Goal: Transaction & Acquisition: Book appointment/travel/reservation

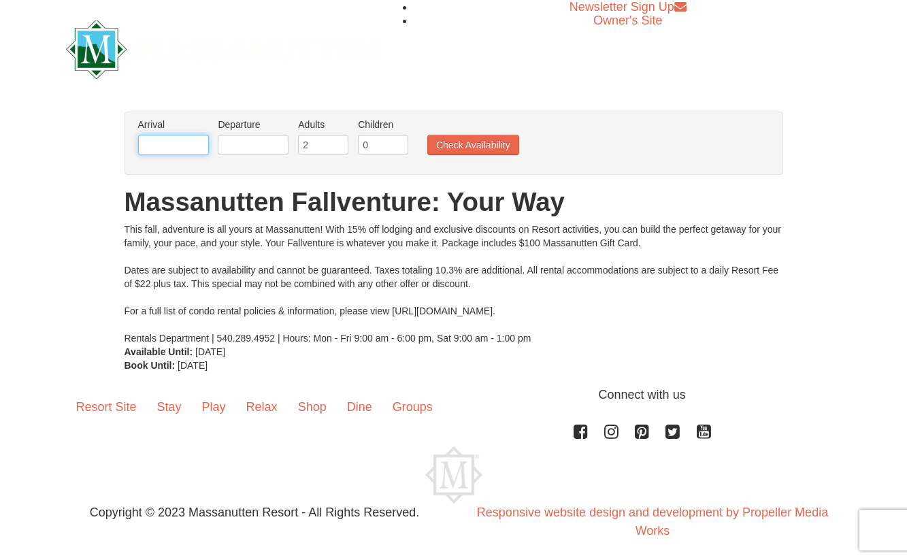
click at [158, 140] on input "text" at bounding box center [173, 145] width 71 height 20
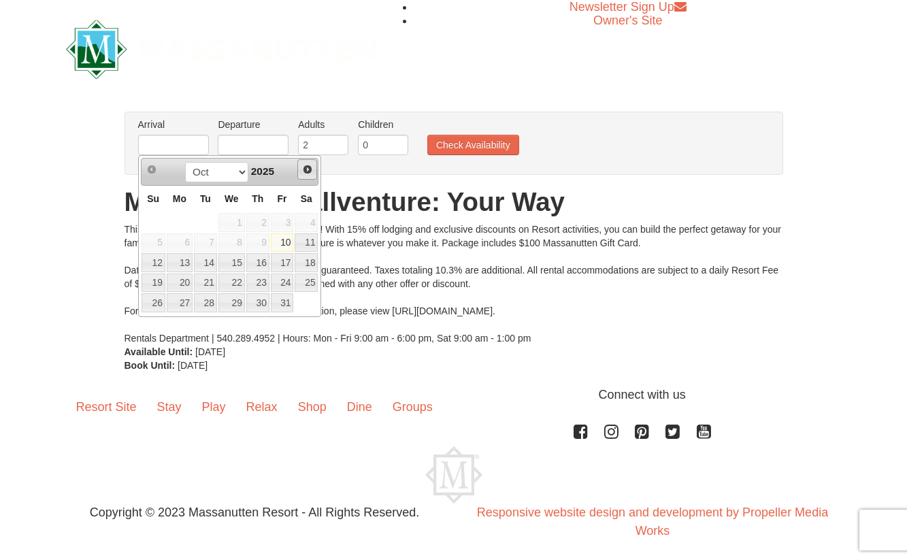
click at [310, 167] on span "Next" at bounding box center [307, 169] width 11 height 11
click at [260, 309] on link "27" at bounding box center [257, 302] width 23 height 19
type input "[DATE]"
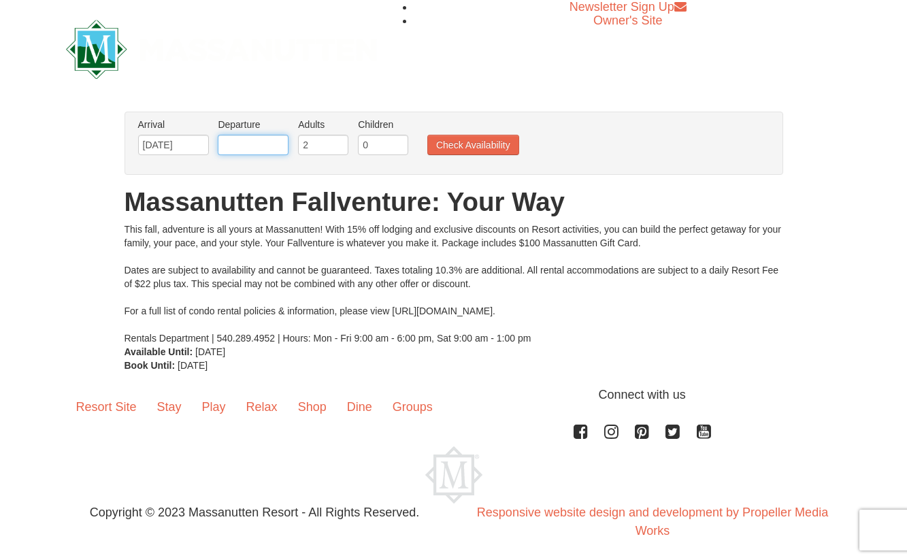
click at [264, 148] on input "text" at bounding box center [253, 145] width 71 height 20
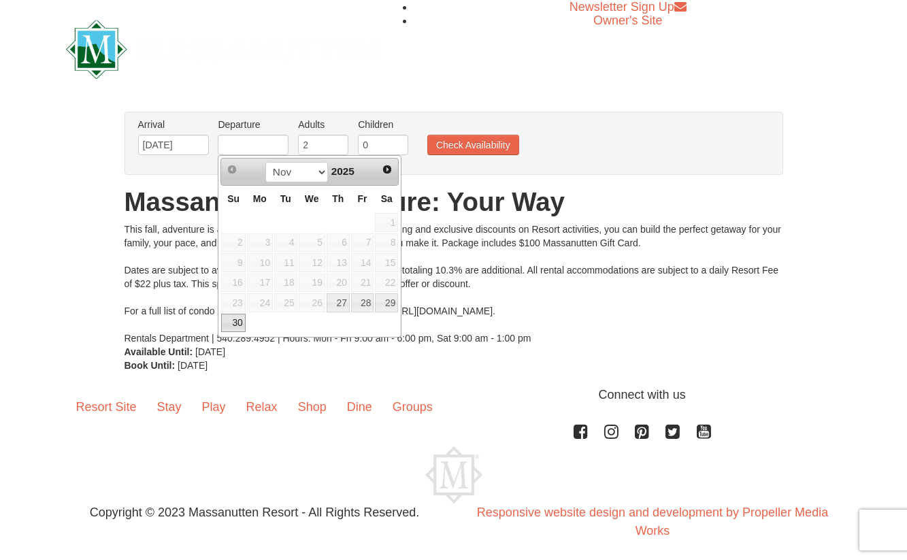
click at [235, 322] on link "30" at bounding box center [233, 323] width 24 height 19
type input "[DATE]"
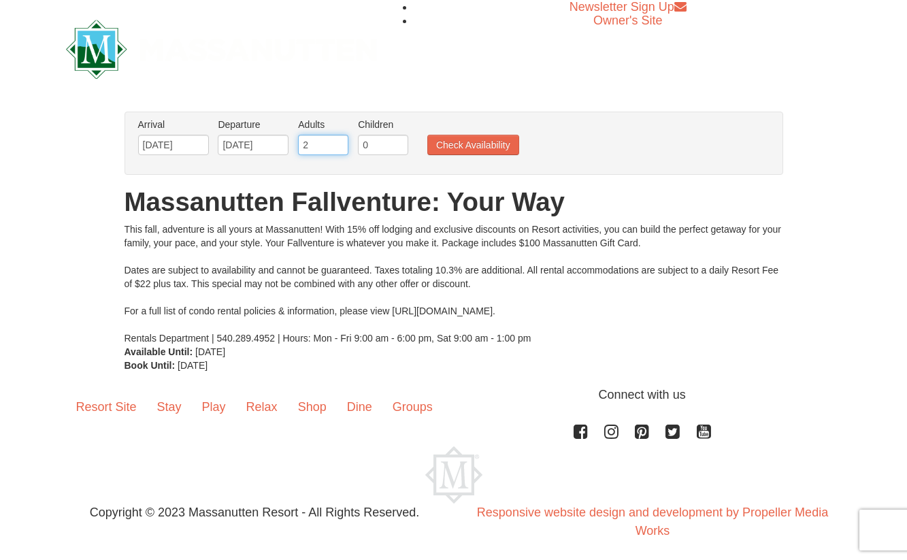
click at [322, 152] on input "2" at bounding box center [323, 145] width 50 height 20
type input "4"
click at [368, 146] on input "0" at bounding box center [383, 145] width 50 height 20
type input "2"
click at [464, 152] on button "Check Availability" at bounding box center [473, 145] width 92 height 20
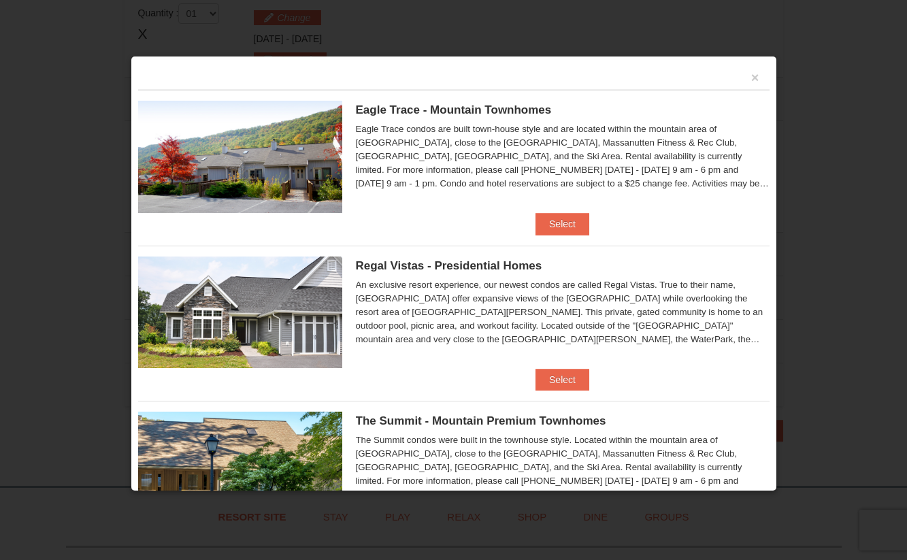
scroll to position [204, 0]
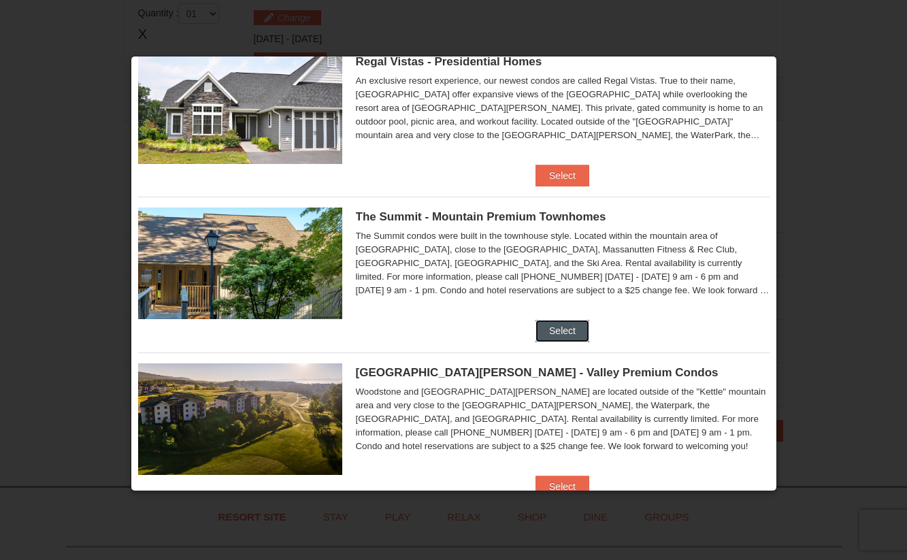
click at [549, 333] on button "Select" at bounding box center [563, 331] width 54 height 22
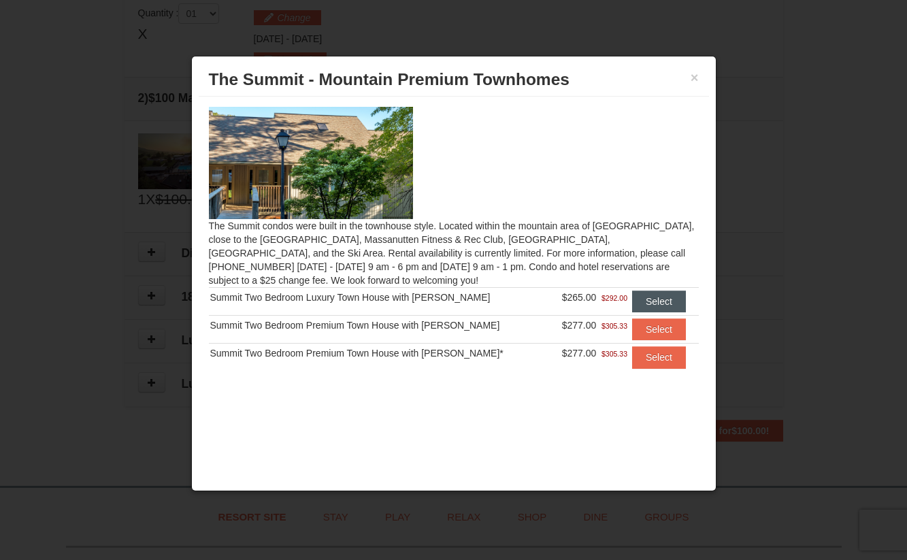
scroll to position [0, 0]
click at [651, 306] on button "Select" at bounding box center [659, 302] width 54 height 22
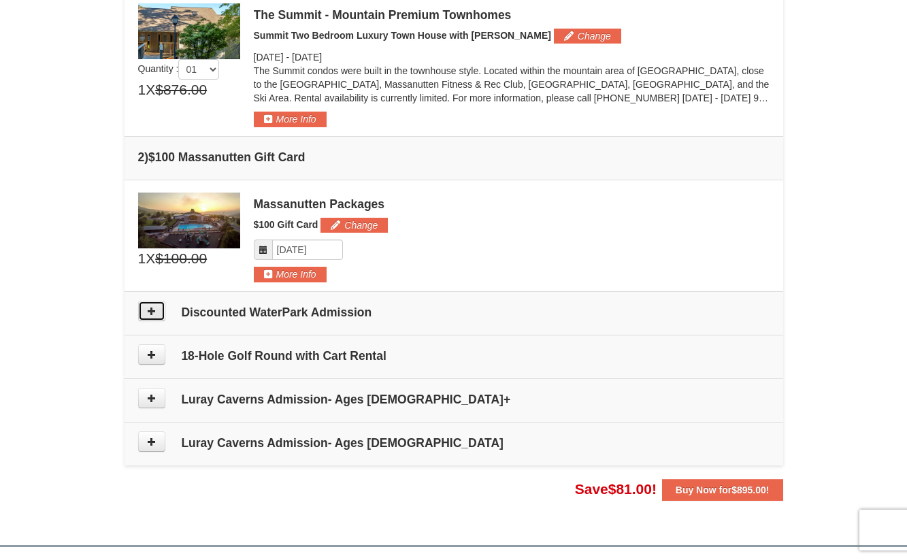
click at [159, 312] on button at bounding box center [151, 311] width 27 height 20
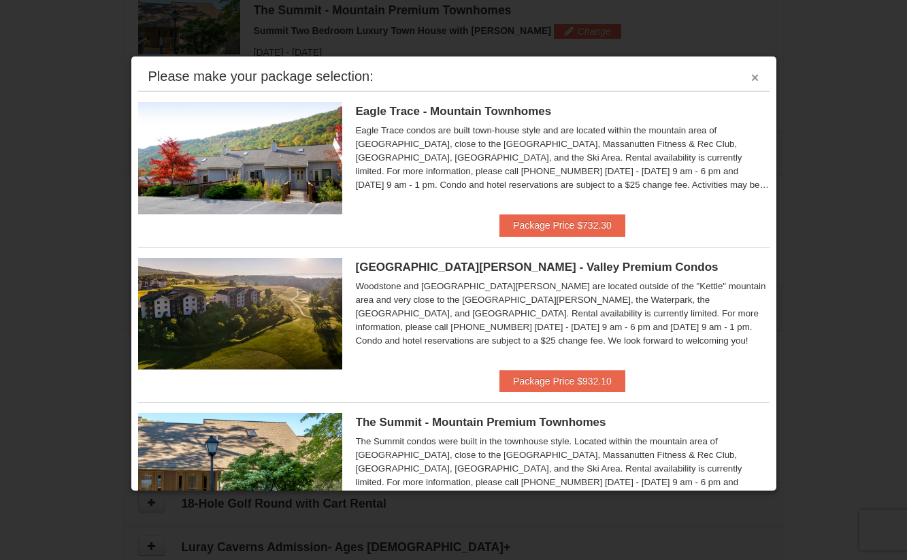
scroll to position [419, 0]
click at [751, 78] on button "×" at bounding box center [755, 78] width 8 height 14
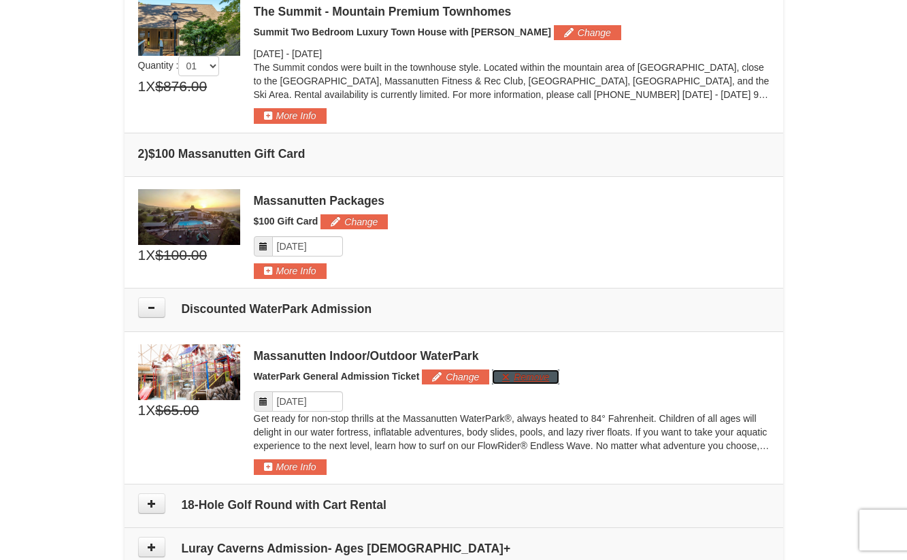
click at [531, 376] on button "Remove" at bounding box center [525, 377] width 67 height 15
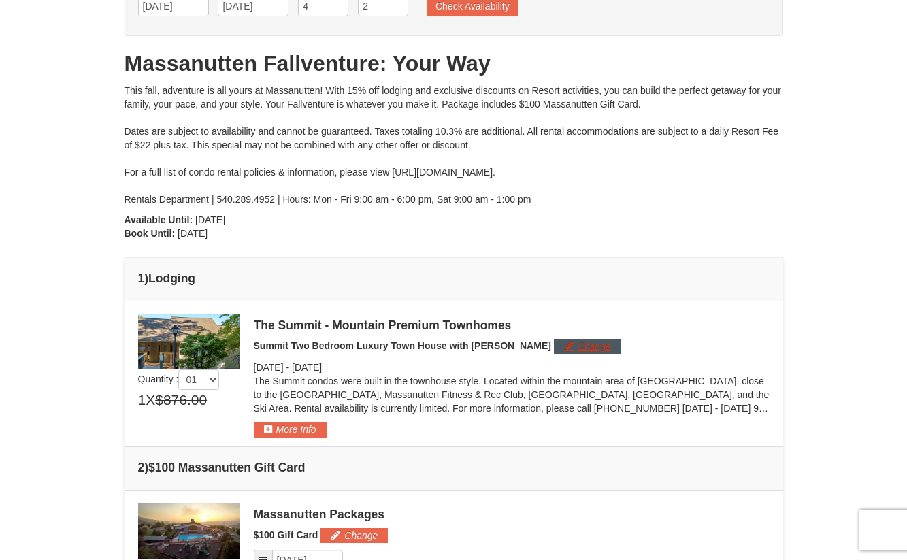
scroll to position [79, 0]
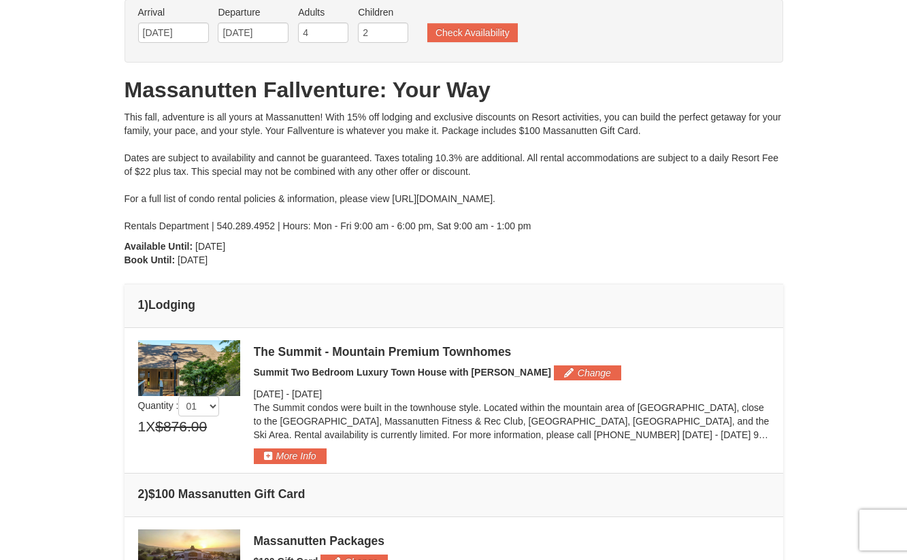
click at [569, 269] on div "From: To: Adults: 4 Children: 2 Change Arrival Please format dates MM/DD/YYYY P…" at bounding box center [454, 447] width 659 height 896
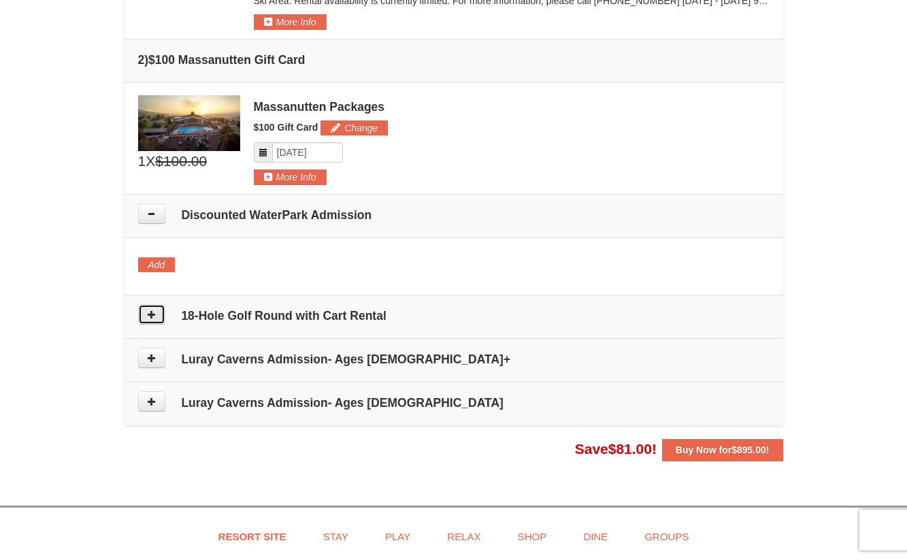
click at [152, 319] on icon at bounding box center [152, 315] width 10 height 10
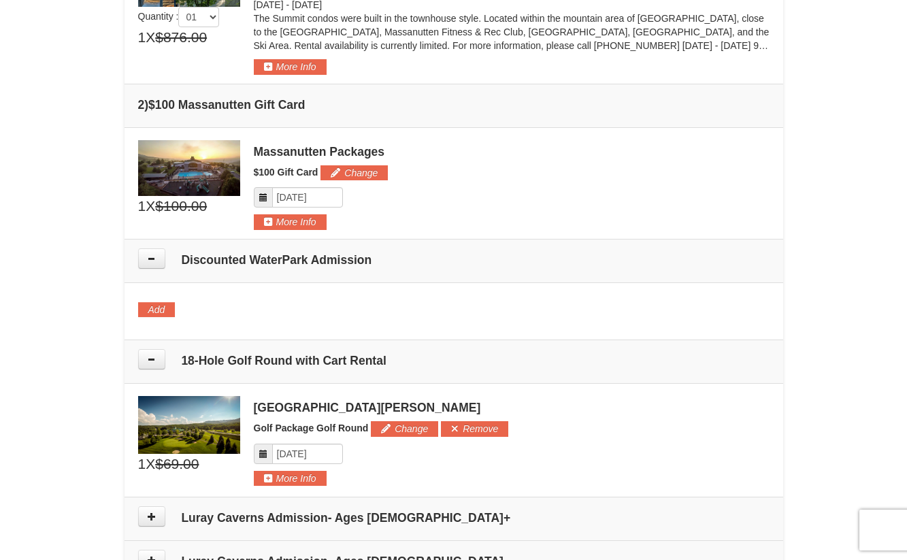
scroll to position [672, 0]
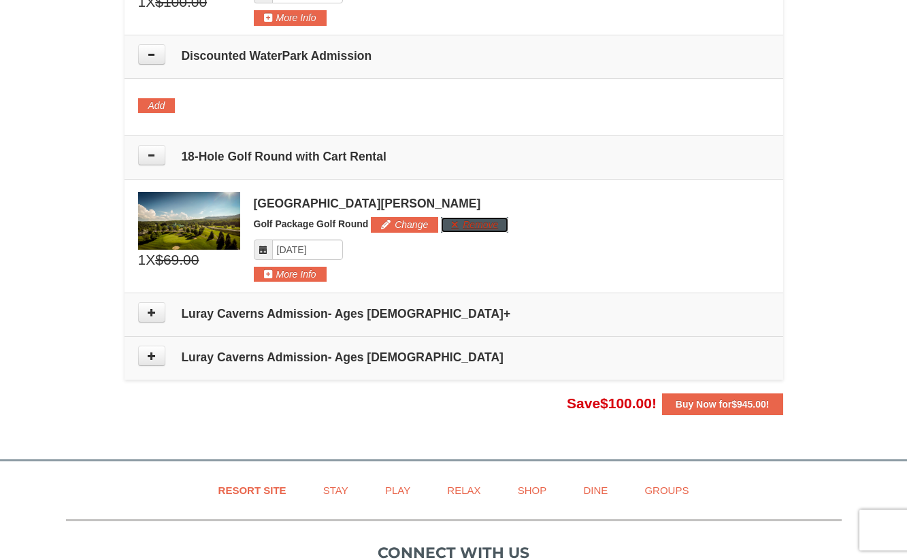
click at [472, 224] on button "Remove" at bounding box center [474, 224] width 67 height 15
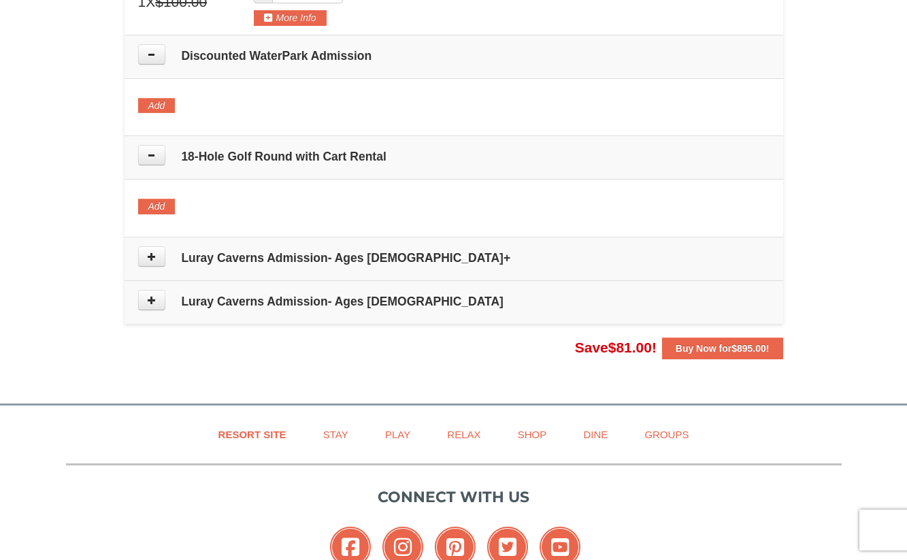
scroll to position [604, 0]
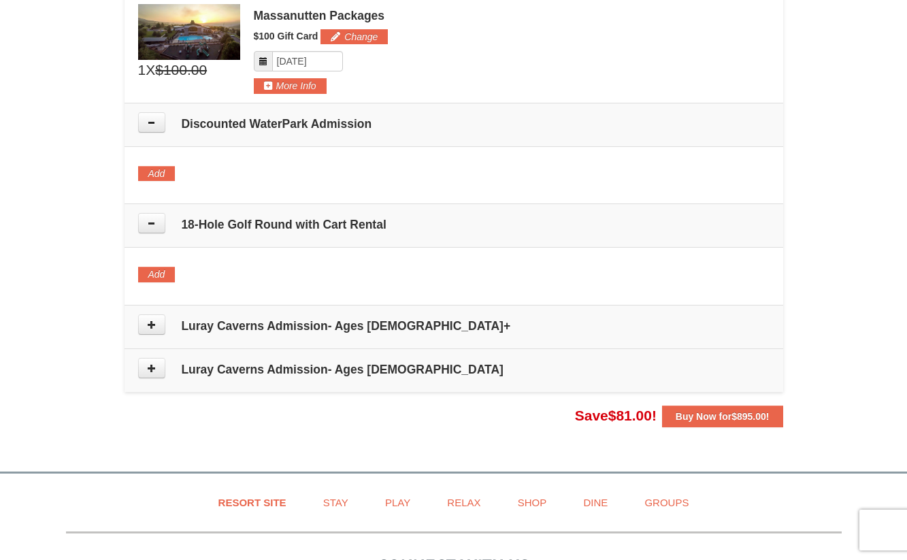
click at [172, 339] on td "Luray Caverns Admission- Ages [DEMOGRAPHIC_DATA]+" at bounding box center [454, 327] width 659 height 44
click at [160, 328] on button at bounding box center [151, 324] width 27 height 20
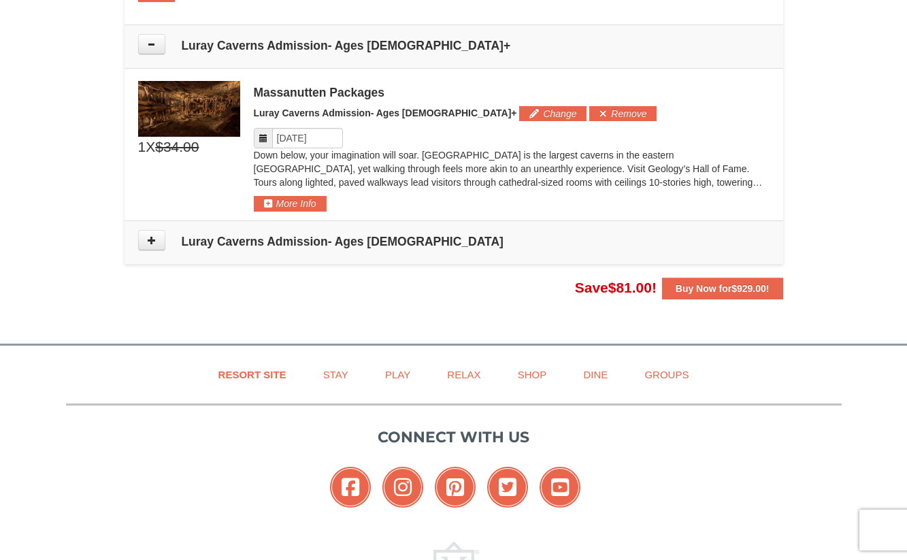
scroll to position [909, 0]
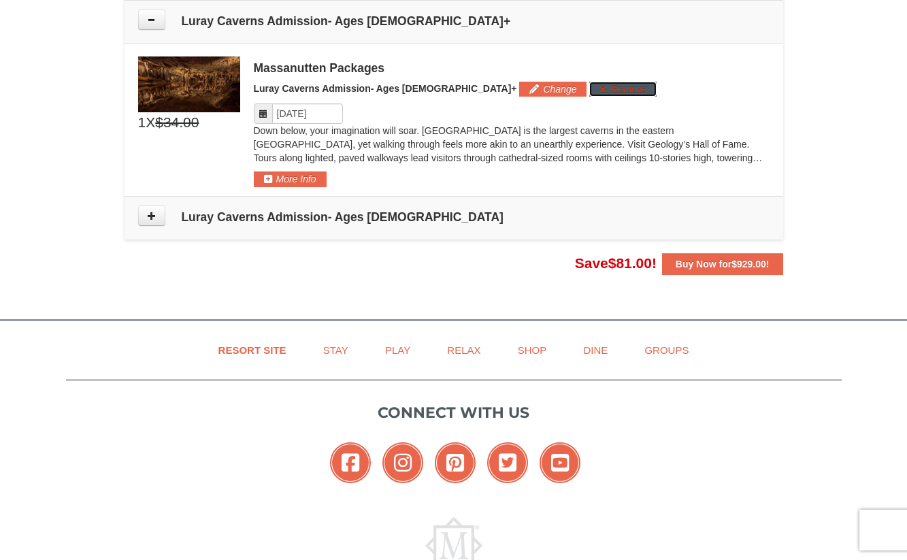
click at [589, 94] on button "Remove" at bounding box center [622, 89] width 67 height 15
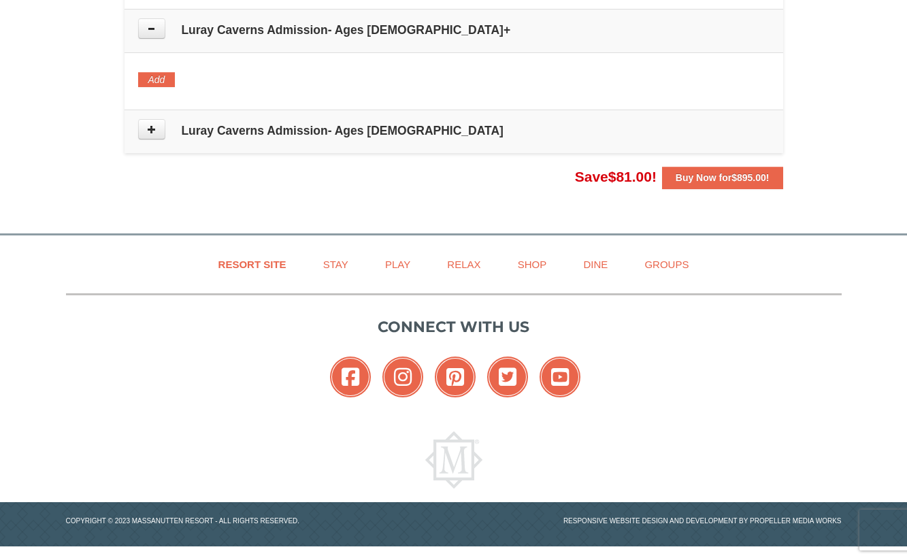
scroll to position [900, 0]
click at [157, 137] on button at bounding box center [151, 129] width 27 height 20
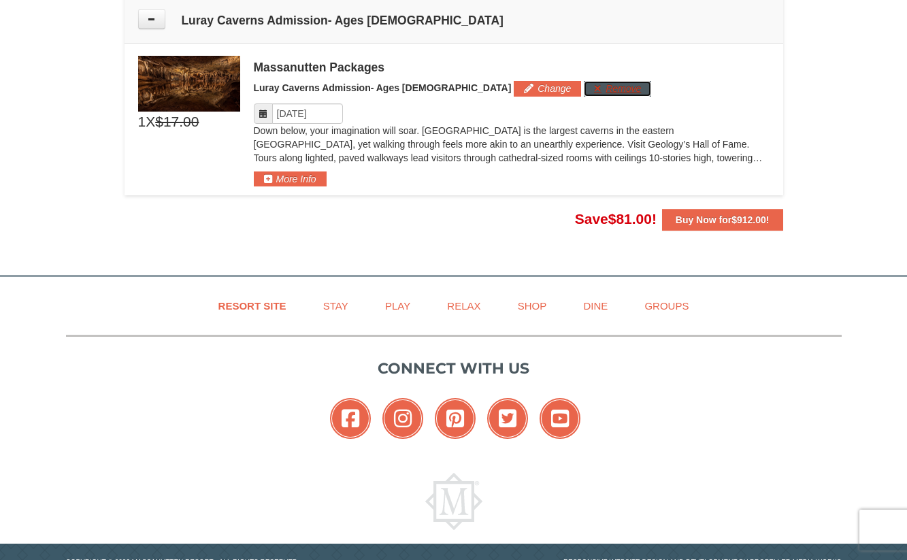
click at [584, 82] on button "Remove" at bounding box center [617, 88] width 67 height 15
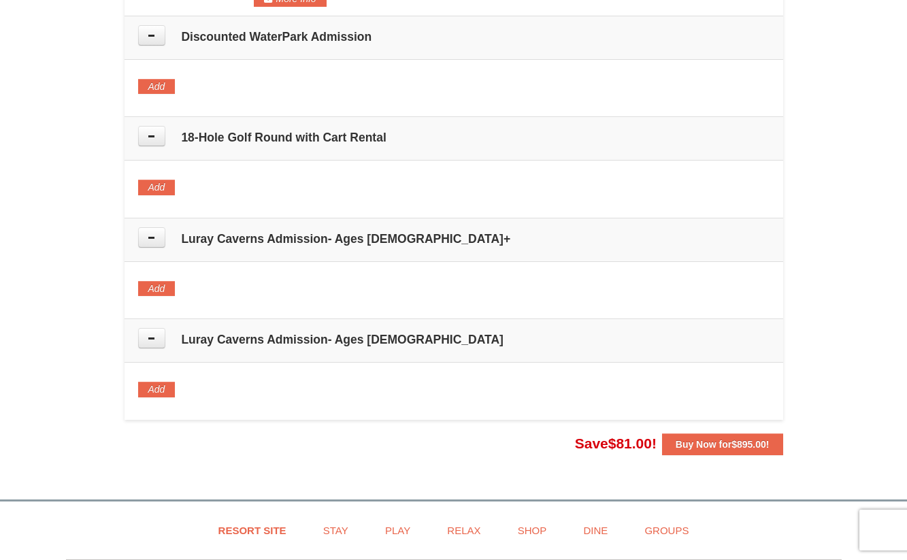
scroll to position [953, 0]
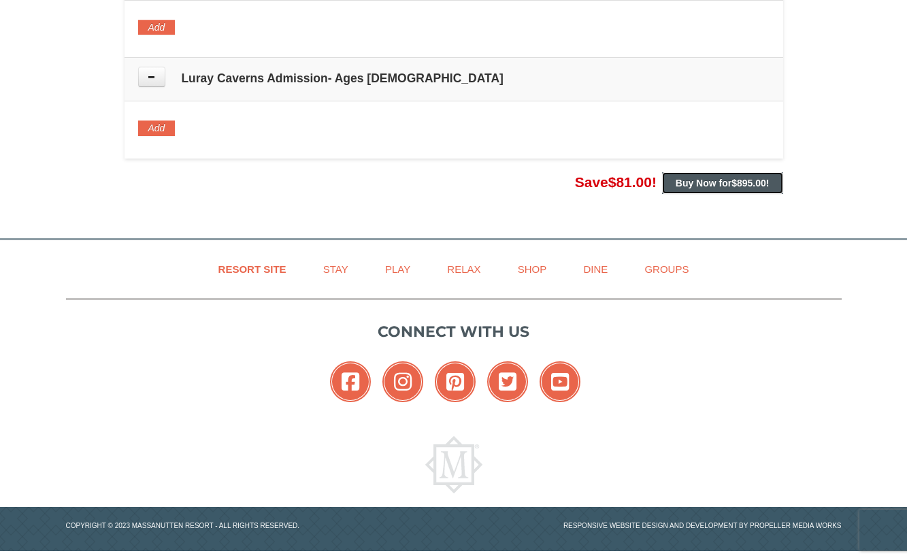
click at [762, 184] on span "$895.00" at bounding box center [749, 183] width 35 height 11
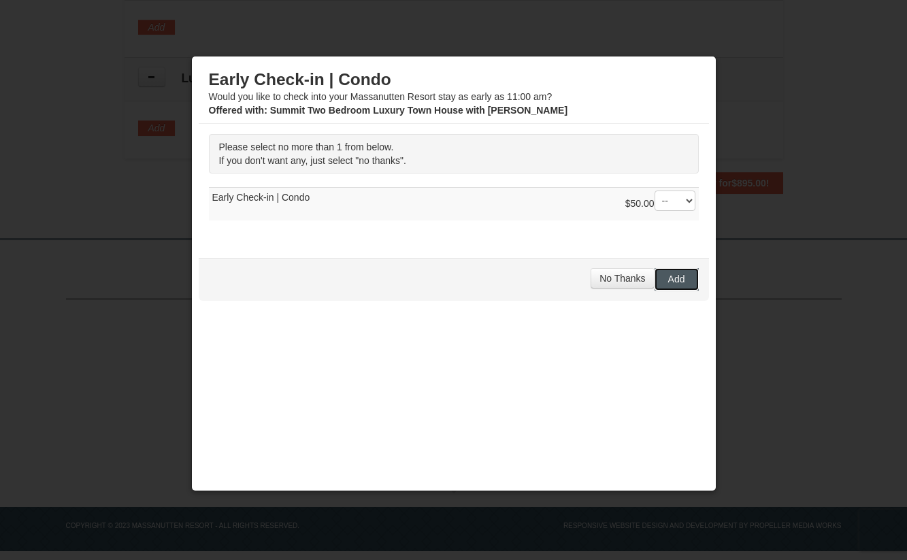
click at [655, 285] on button "Add" at bounding box center [677, 279] width 44 height 22
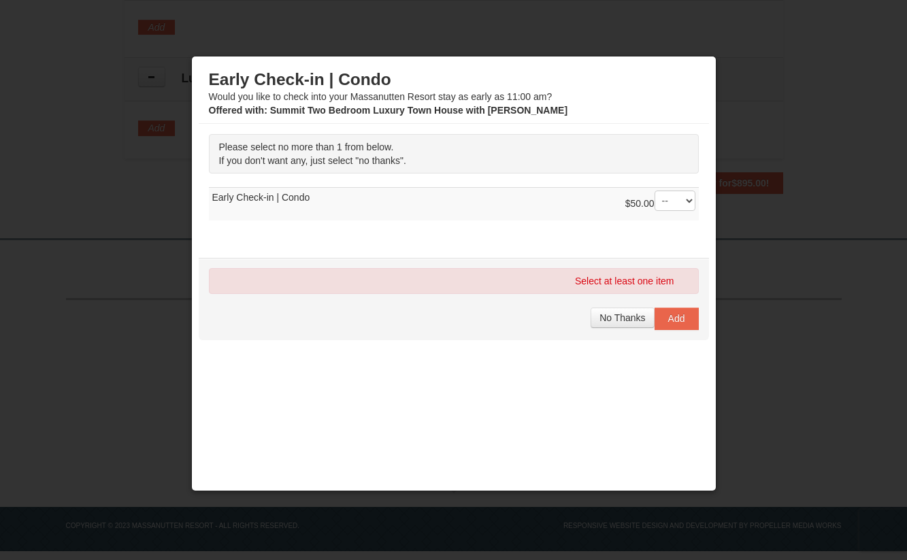
click at [632, 317] on div "Select at least one item No Thanks Add" at bounding box center [454, 299] width 510 height 82
click at [631, 323] on span "No Thanks" at bounding box center [623, 317] width 46 height 11
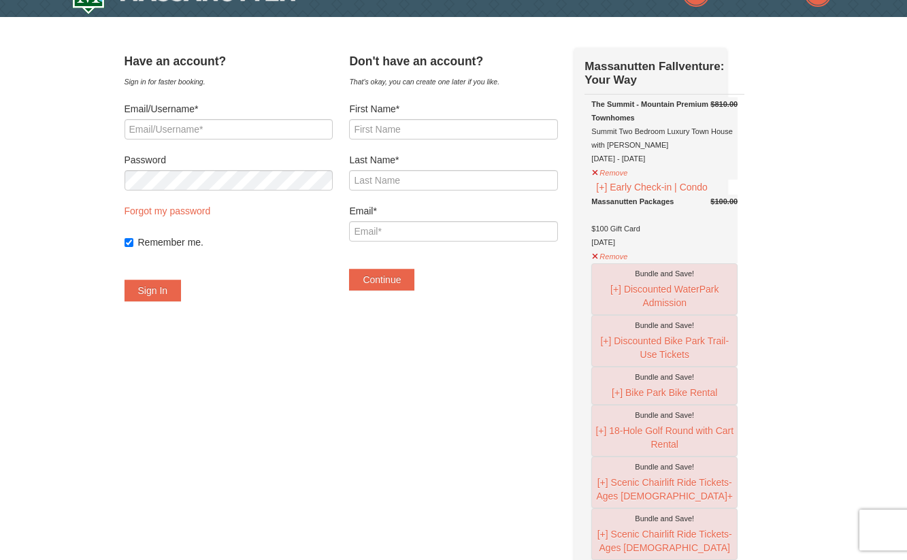
scroll to position [272, 0]
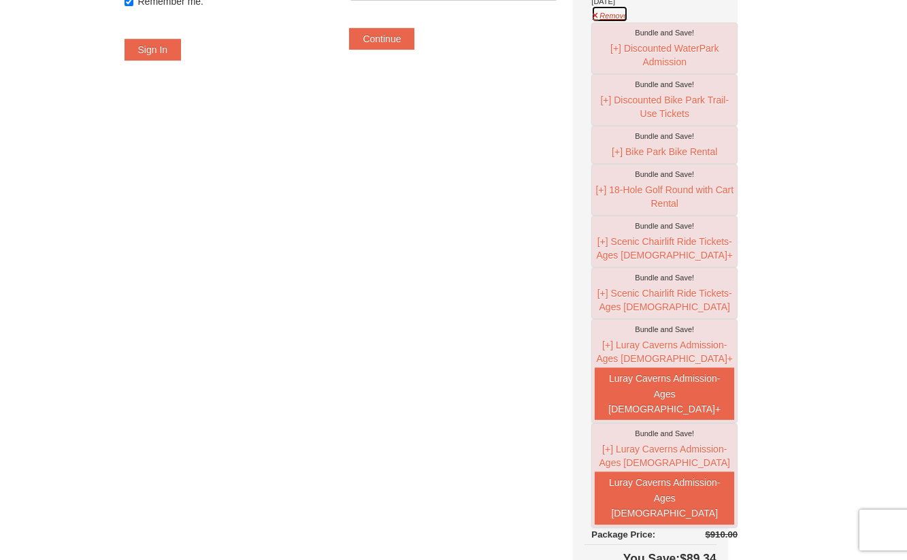
click at [613, 22] on button "Remove" at bounding box center [609, 13] width 37 height 17
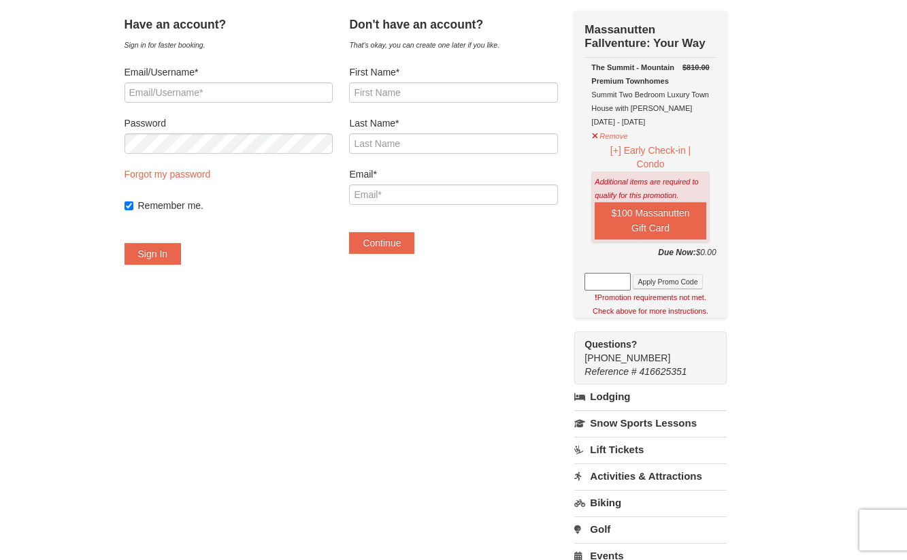
scroll to position [0, 0]
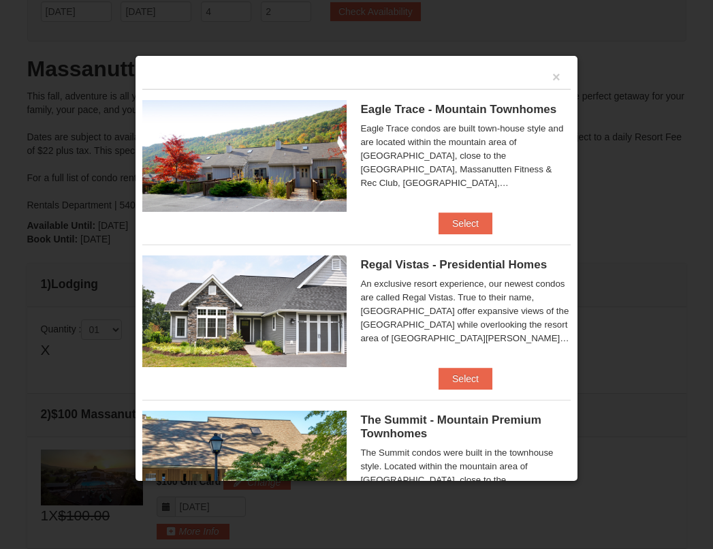
scroll to position [100, 0]
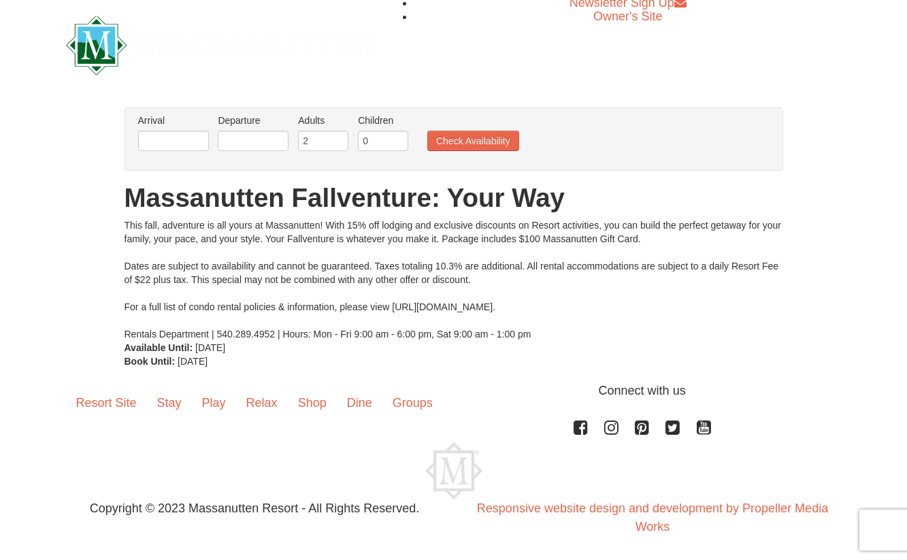
scroll to position [6, 0]
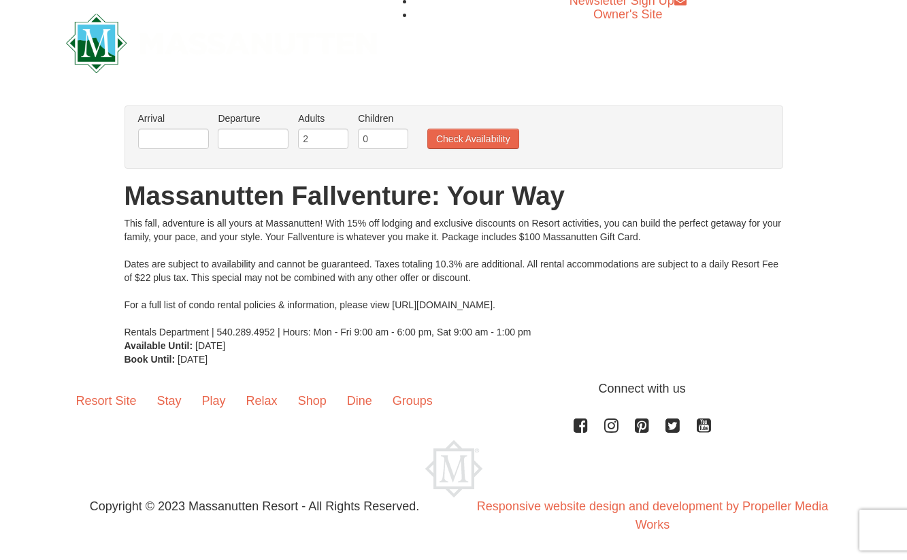
click at [148, 163] on div "Arrival Please format dates MM/DD/YYYY Please format dates MM/DD/YYYY Departure…" at bounding box center [454, 136] width 659 height 63
click at [155, 142] on input "text" at bounding box center [173, 139] width 71 height 20
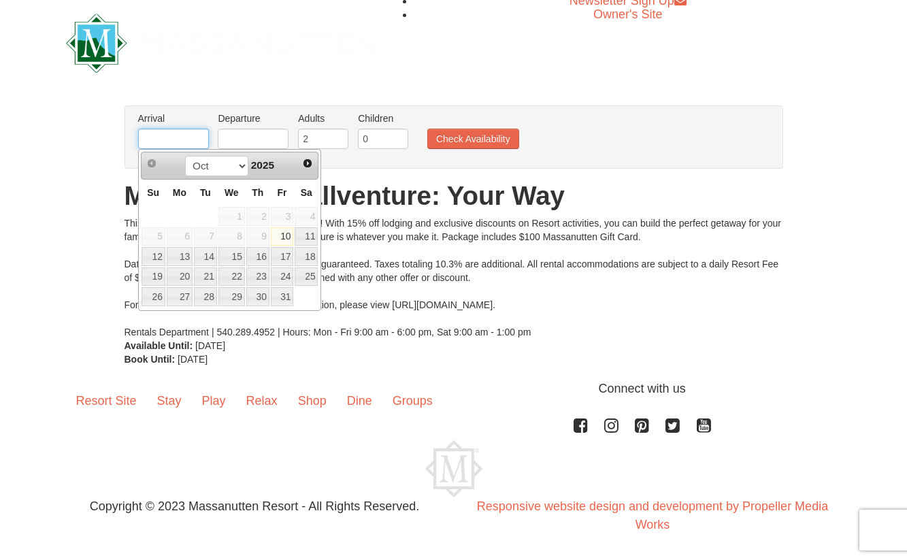
click at [200, 147] on input "text" at bounding box center [173, 139] width 71 height 20
click at [312, 165] on span "Next" at bounding box center [307, 163] width 11 height 11
click at [262, 293] on link "27" at bounding box center [257, 296] width 23 height 19
type input "[DATE]"
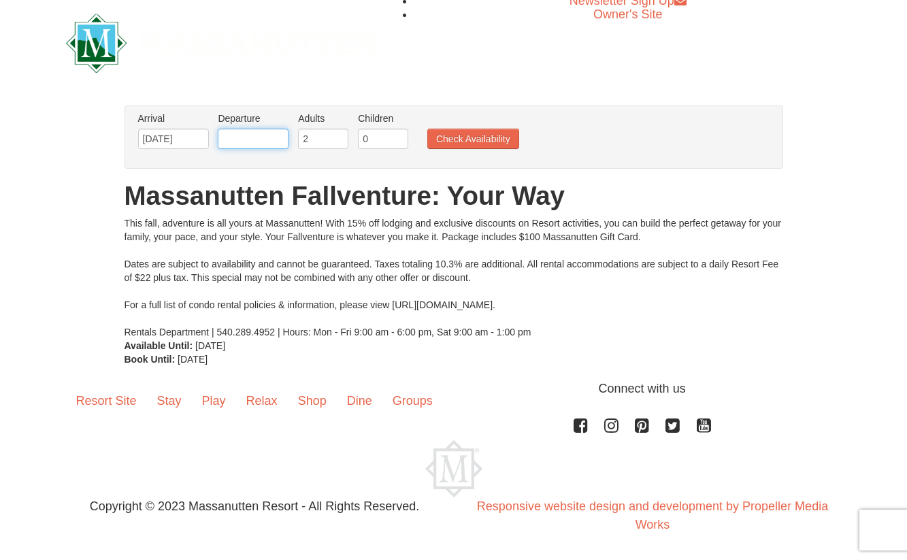
click at [257, 137] on input "text" at bounding box center [253, 139] width 71 height 20
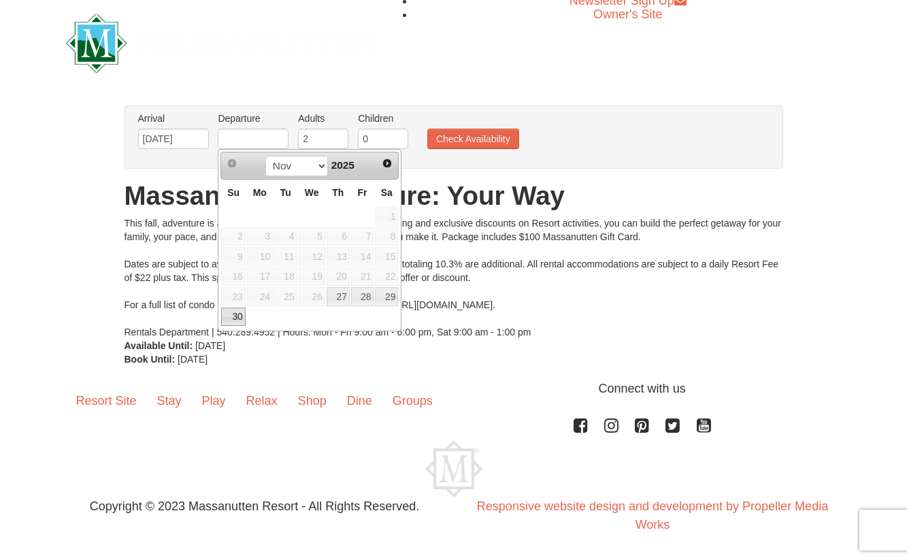
click at [232, 313] on link "30" at bounding box center [233, 317] width 24 height 19
type input "11/30/2025"
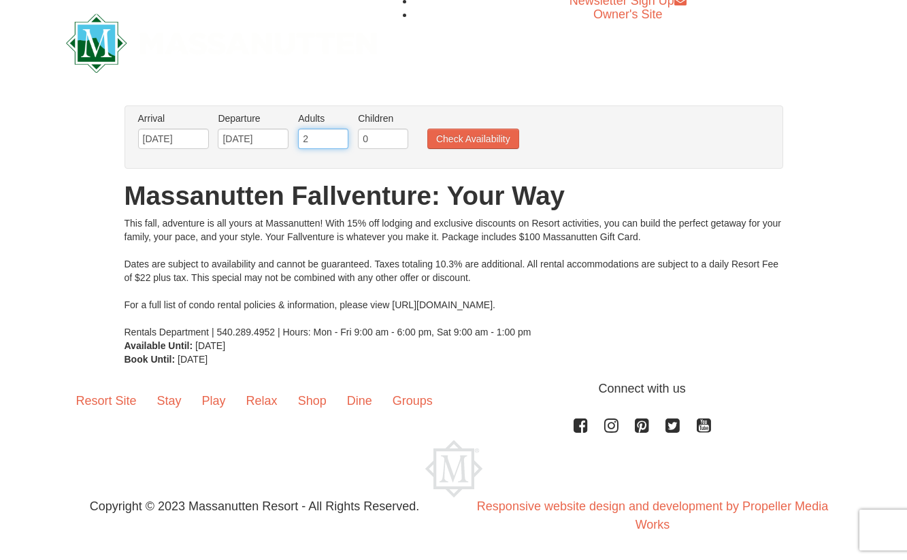
click at [324, 134] on input "2" at bounding box center [323, 139] width 50 height 20
type input "4"
click at [383, 137] on input "0" at bounding box center [383, 139] width 50 height 20
type input "2"
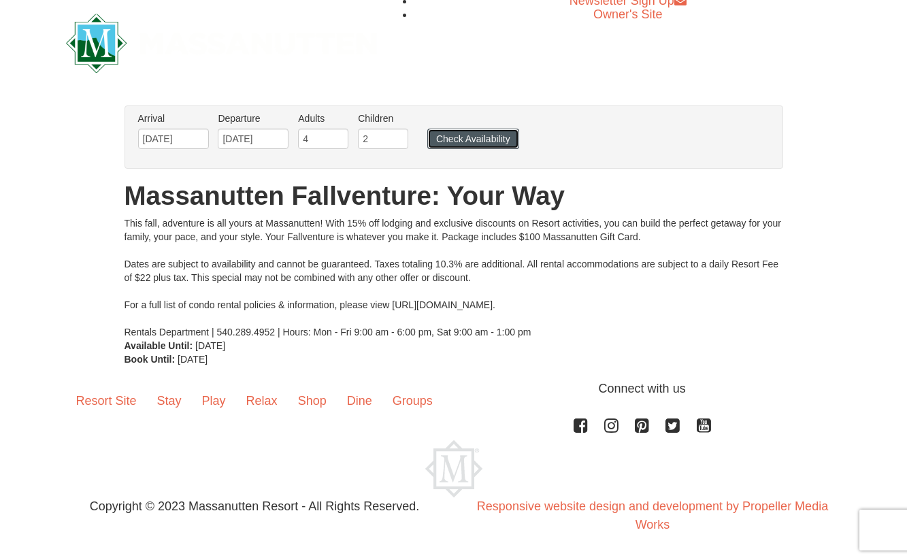
click at [461, 137] on button "Check Availability" at bounding box center [473, 139] width 92 height 20
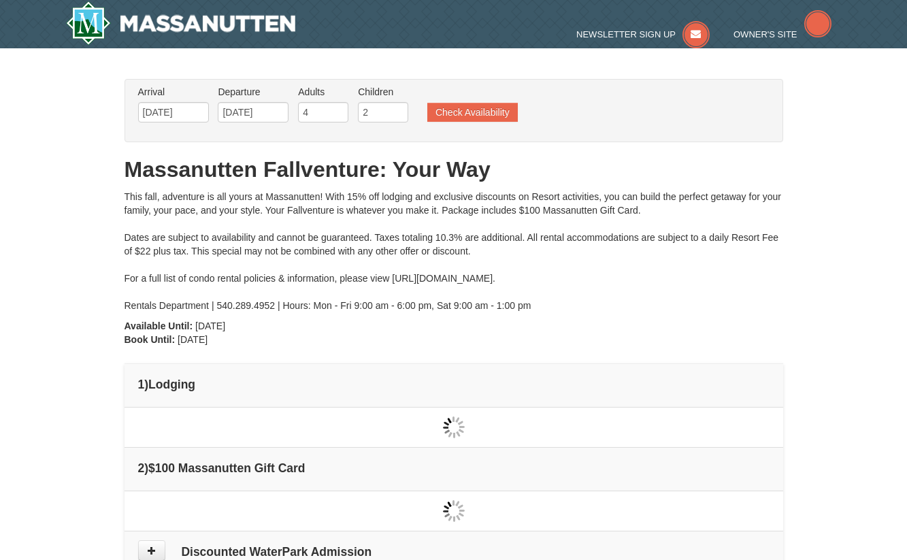
type input "[DATE]"
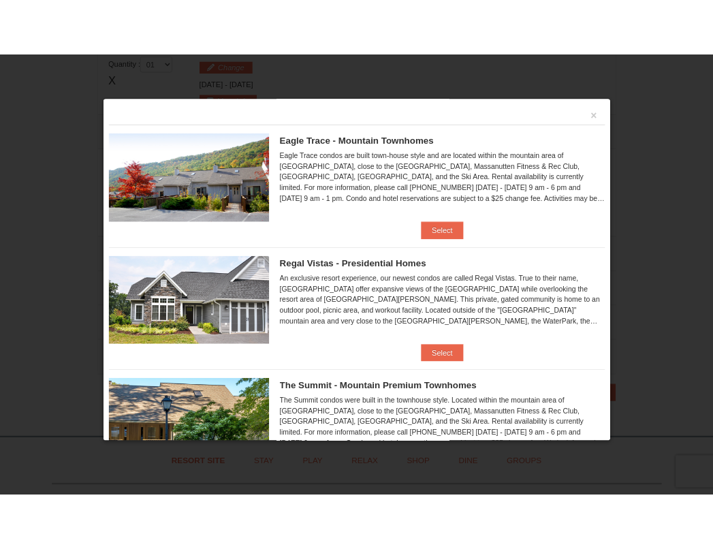
scroll to position [204, 0]
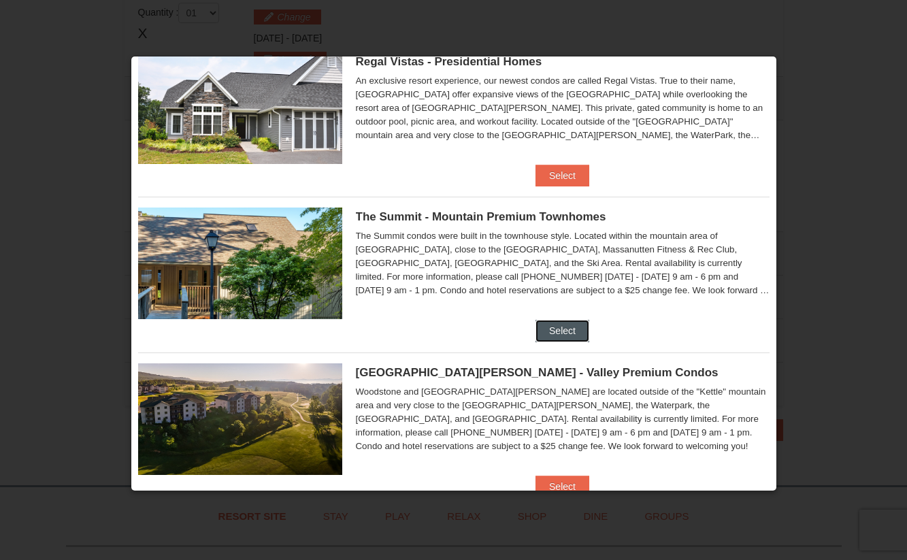
click at [567, 335] on button "Select" at bounding box center [563, 331] width 54 height 22
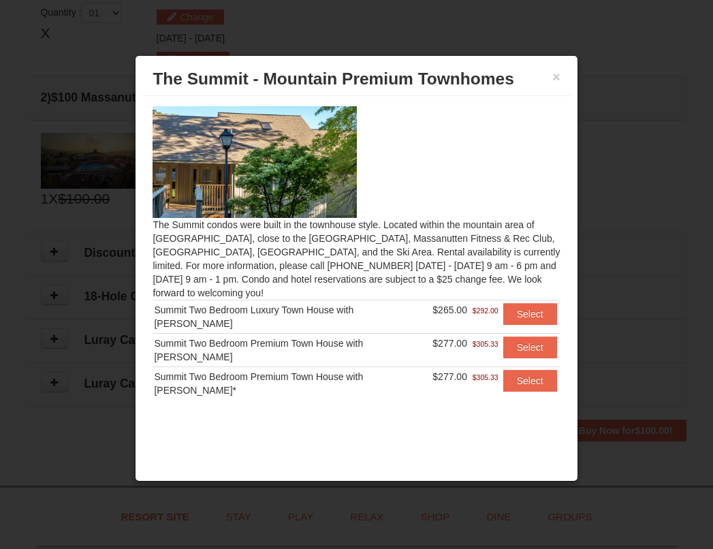
scroll to position [0, 0]
click at [525, 315] on button "Select" at bounding box center [530, 314] width 54 height 22
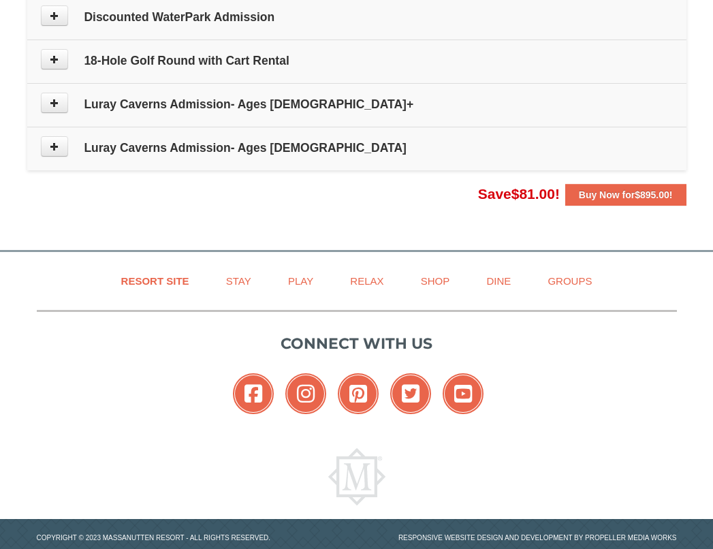
scroll to position [553, 0]
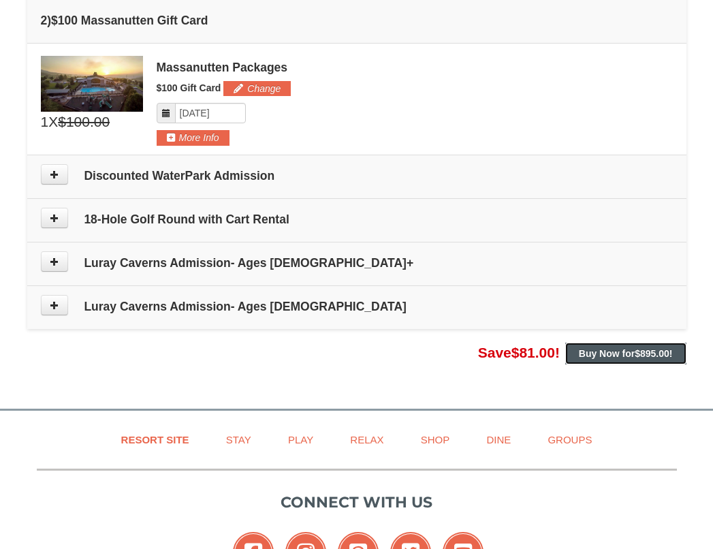
click at [585, 350] on strong "Buy Now for $895.00 !" at bounding box center [625, 353] width 94 height 11
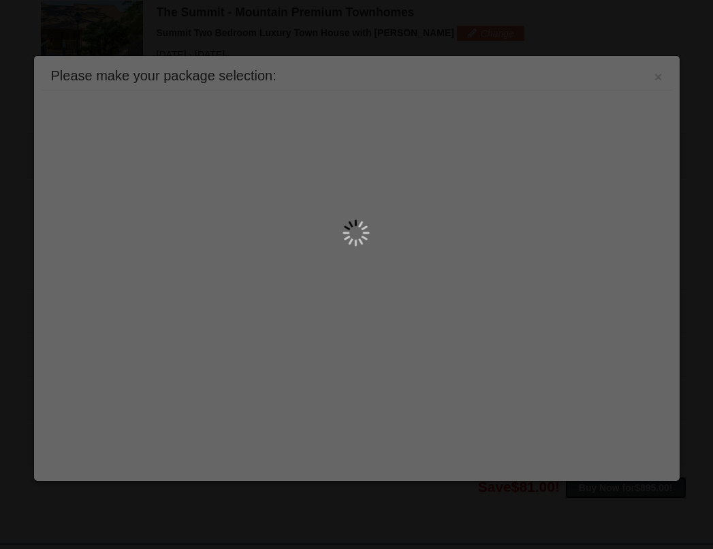
scroll to position [419, 0]
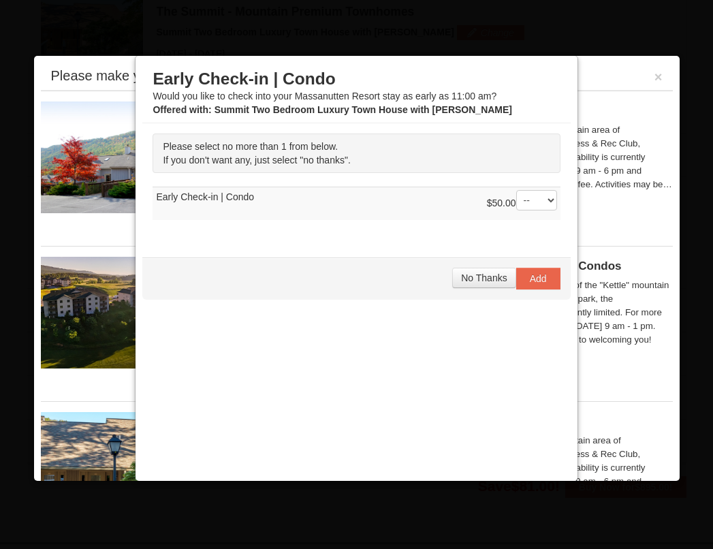
drag, startPoint x: 519, startPoint y: 270, endPoint x: 458, endPoint y: 332, distance: 87.1
click at [456, 319] on div "Early Check-in | Condo Would you like to check into your Massanutten Resort sta…" at bounding box center [355, 282] width 427 height 439
click at [462, 284] on button "No Thanks" at bounding box center [483, 277] width 63 height 20
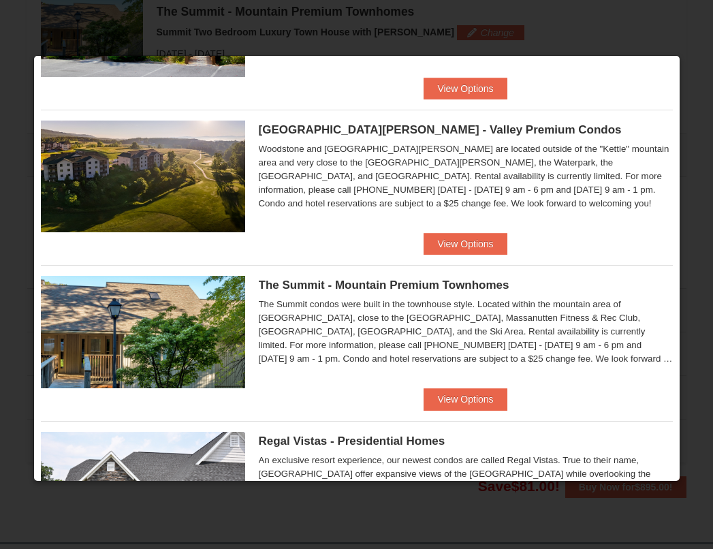
scroll to position [204, 0]
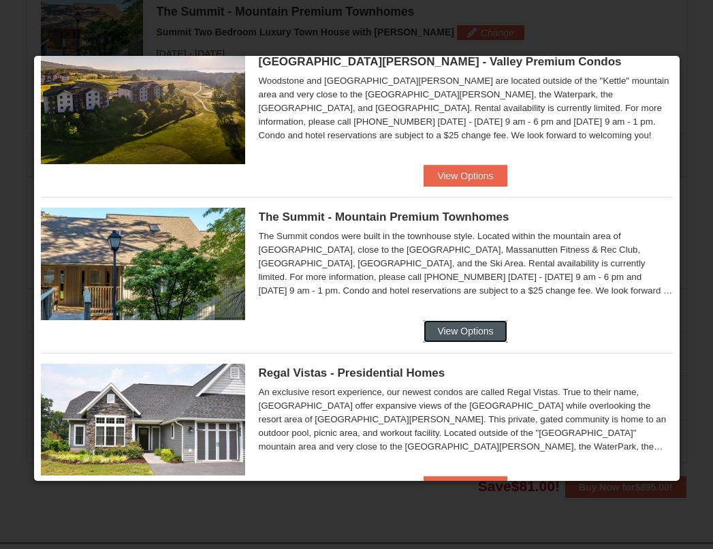
click at [436, 333] on button "View Options" at bounding box center [464, 331] width 83 height 22
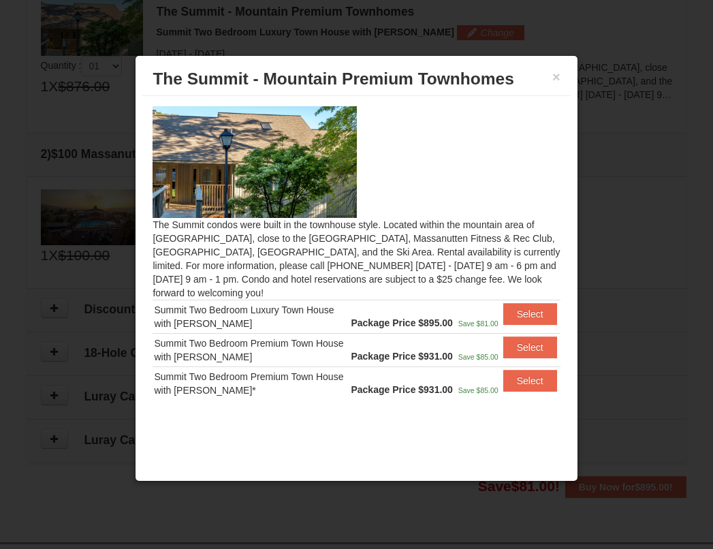
click at [561, 73] on div "× The Summit - Mountain Premium Townhomes" at bounding box center [355, 79] width 427 height 33
click at [561, 75] on div "× The Summit - Mountain Premium Townhomes" at bounding box center [355, 79] width 427 height 33
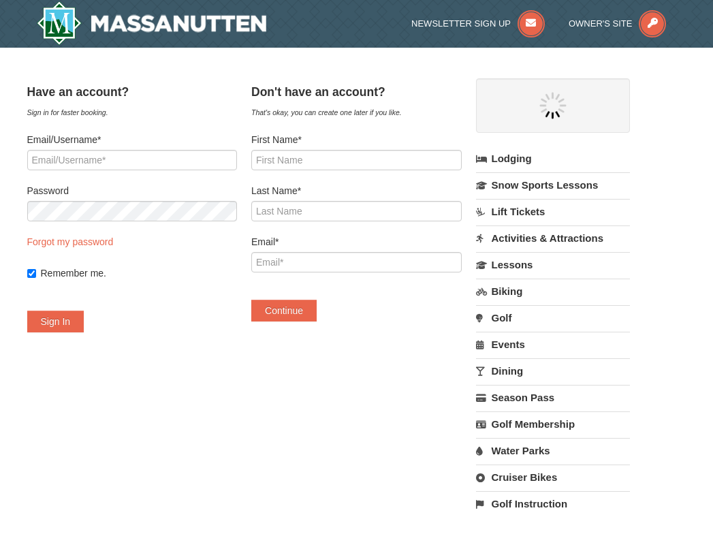
click at [256, 466] on div "Have an account? Sign in for faster booking. Email/Username* Password Forgot my…" at bounding box center [356, 303] width 659 height 451
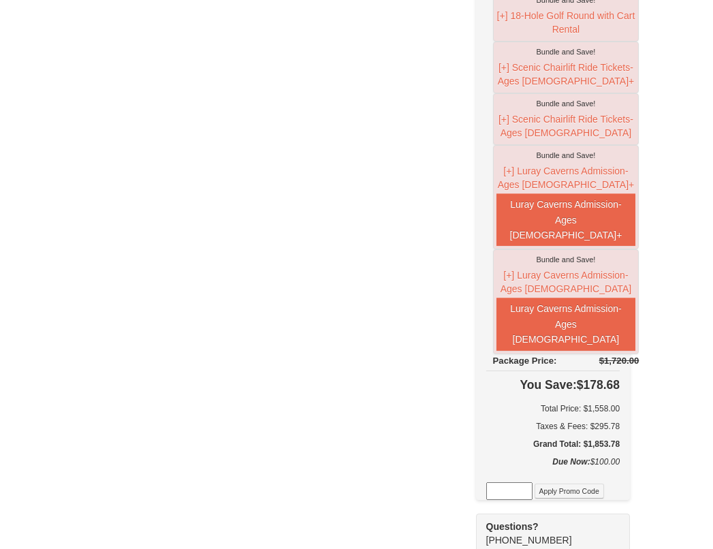
scroll to position [339, 0]
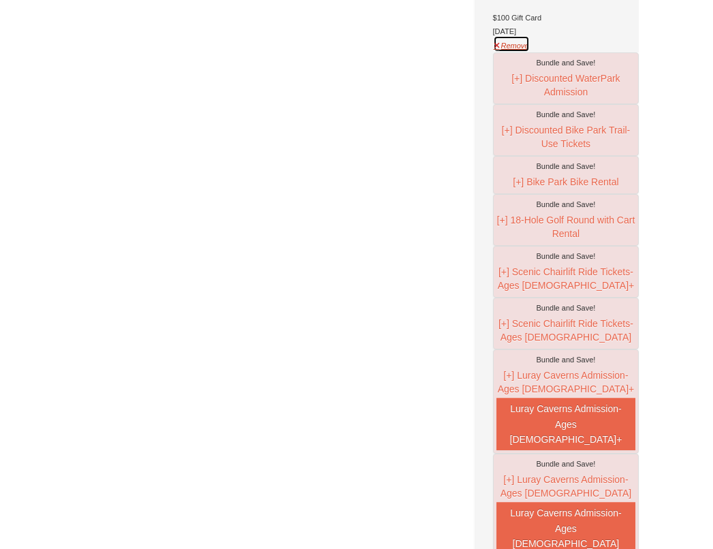
click at [512, 52] on button "Remove" at bounding box center [511, 43] width 37 height 17
click at [517, 38] on div "Massanutten Packages $100 Gift Card [DATE]" at bounding box center [566, 11] width 146 height 54
click at [525, 52] on button "Remove" at bounding box center [511, 43] width 37 height 17
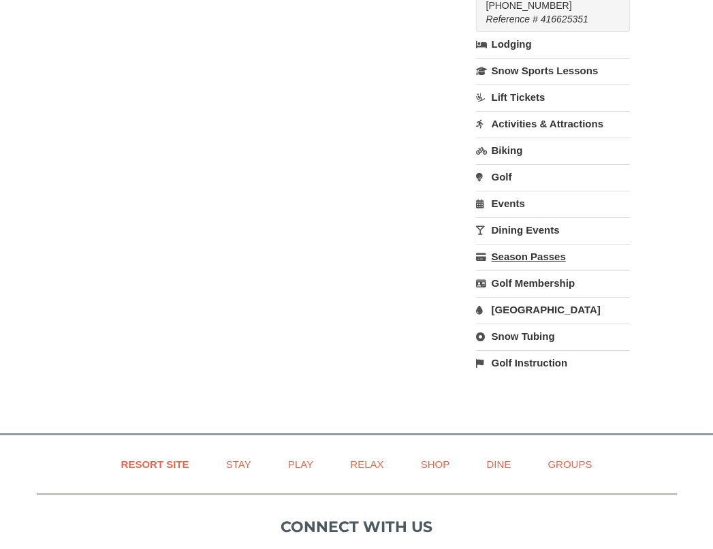
scroll to position [542, 0]
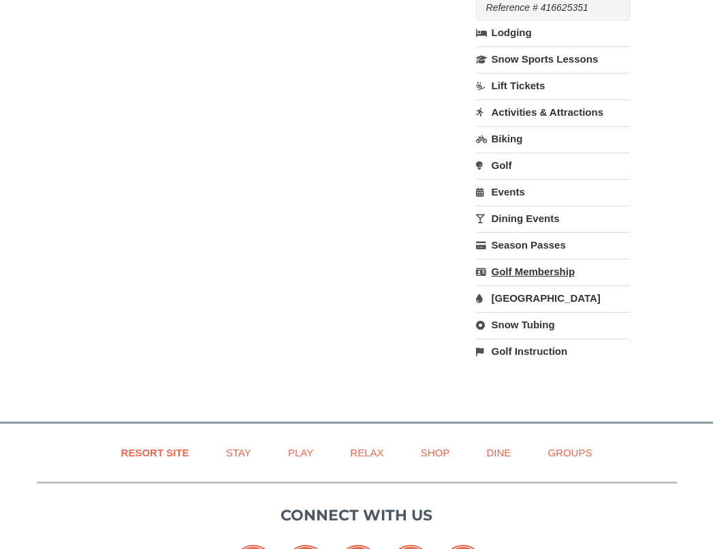
click at [536, 263] on link "Golf Membership" at bounding box center [553, 271] width 154 height 25
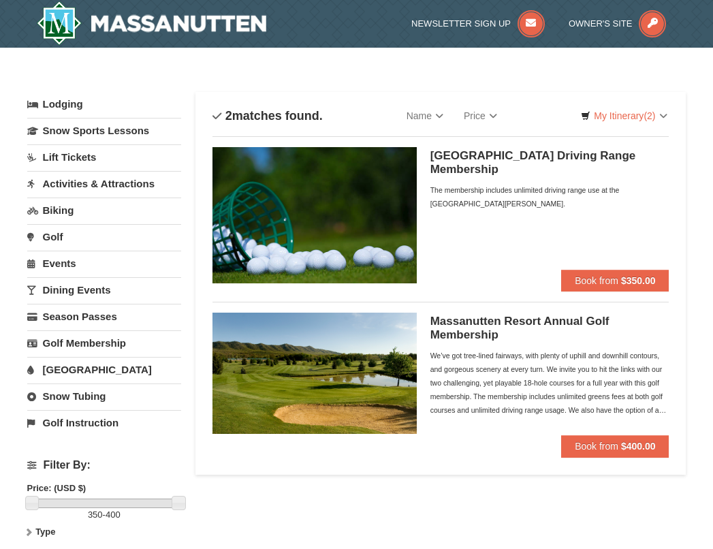
click at [52, 232] on link "Golf" at bounding box center [104, 236] width 154 height 25
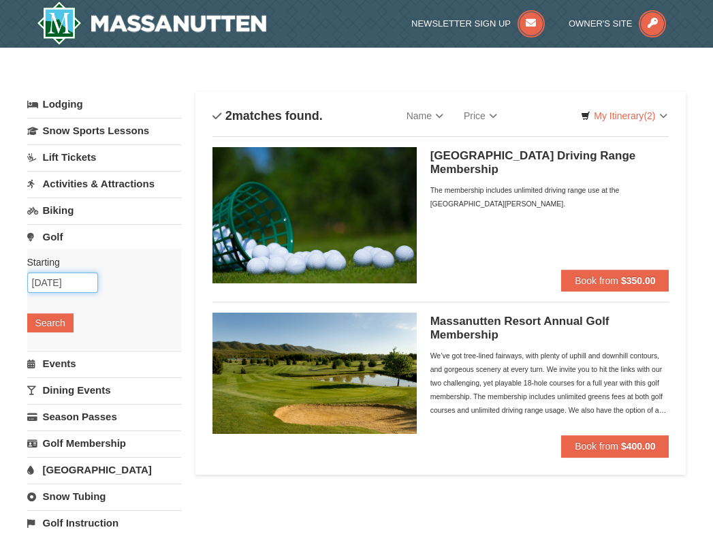
click at [50, 283] on input "[DATE]" at bounding box center [62, 282] width 71 height 20
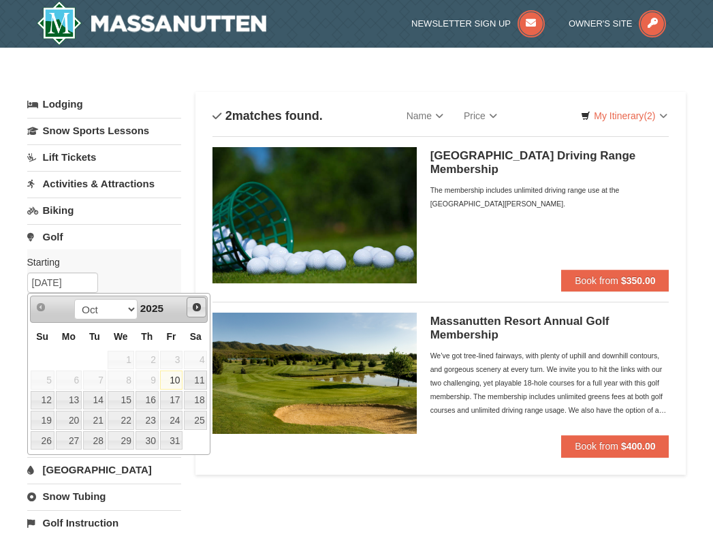
click at [194, 311] on span "Next" at bounding box center [196, 306] width 11 height 11
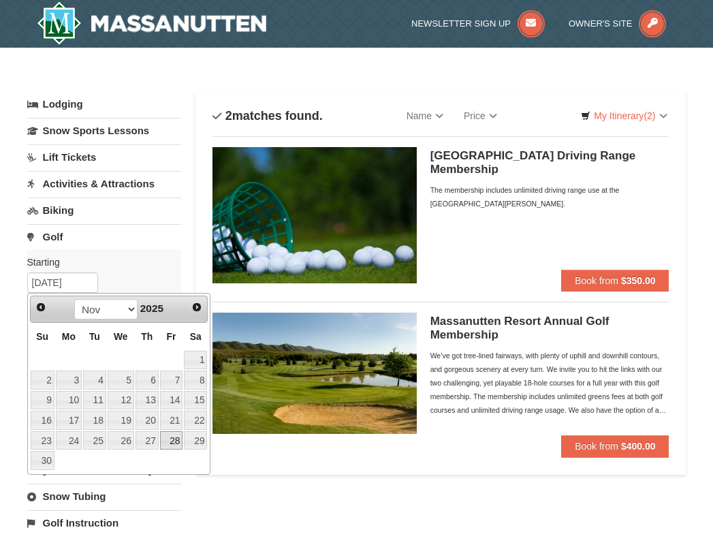
click at [167, 437] on link "28" at bounding box center [171, 440] width 23 height 19
type input "[DATE]"
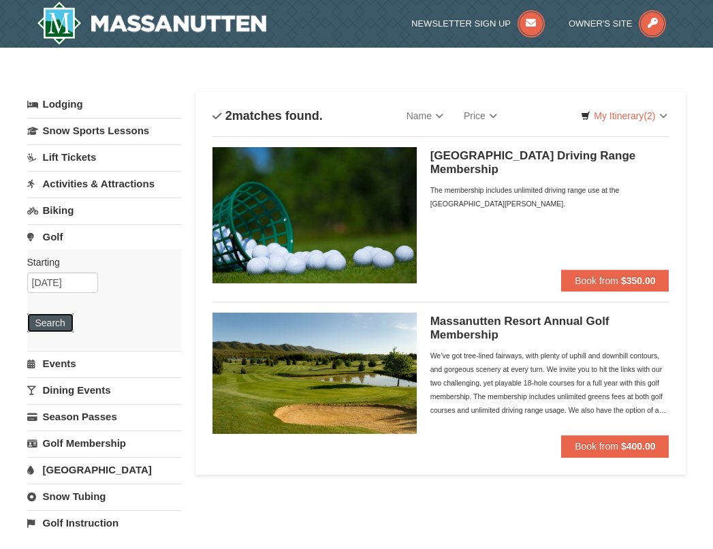
click at [48, 323] on button "Search" at bounding box center [50, 322] width 46 height 19
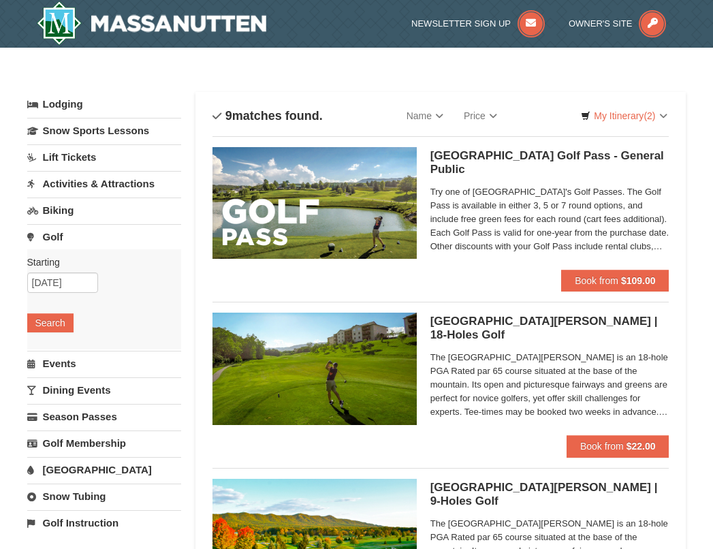
scroll to position [204, 0]
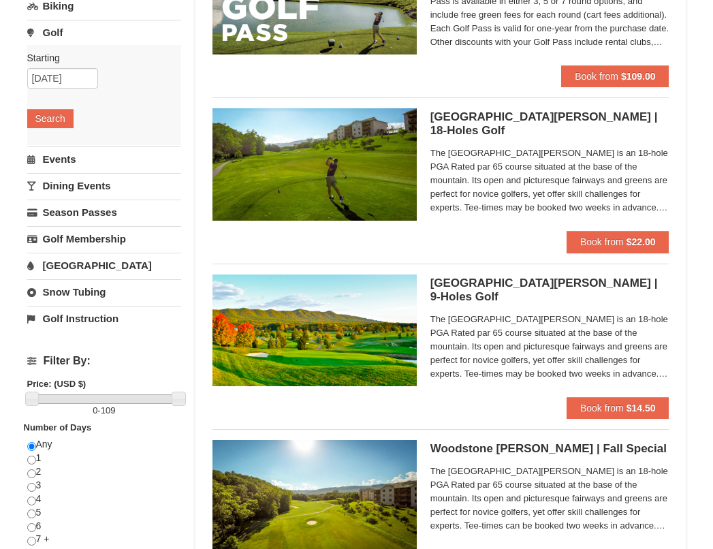
click at [100, 185] on link "Dining Events" at bounding box center [104, 185] width 154 height 25
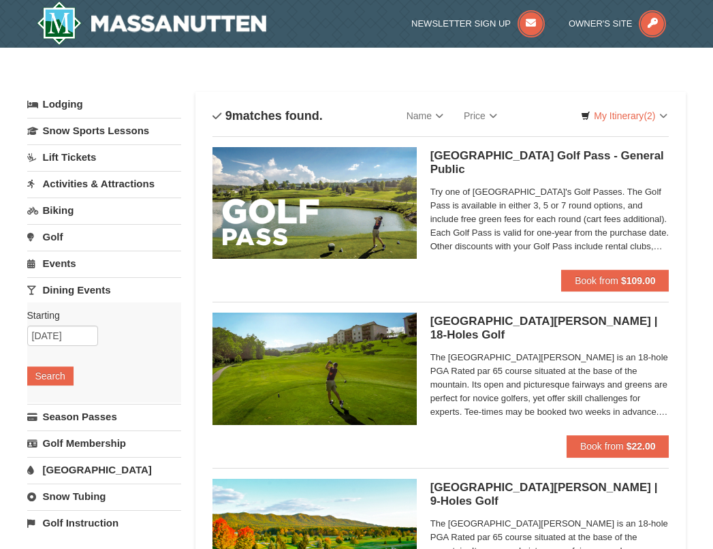
scroll to position [68, 0]
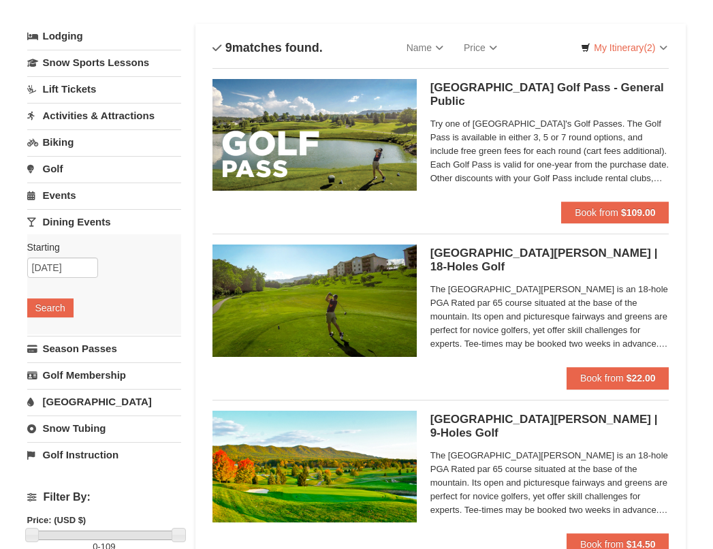
click at [58, 224] on link "Dining Events" at bounding box center [104, 221] width 154 height 25
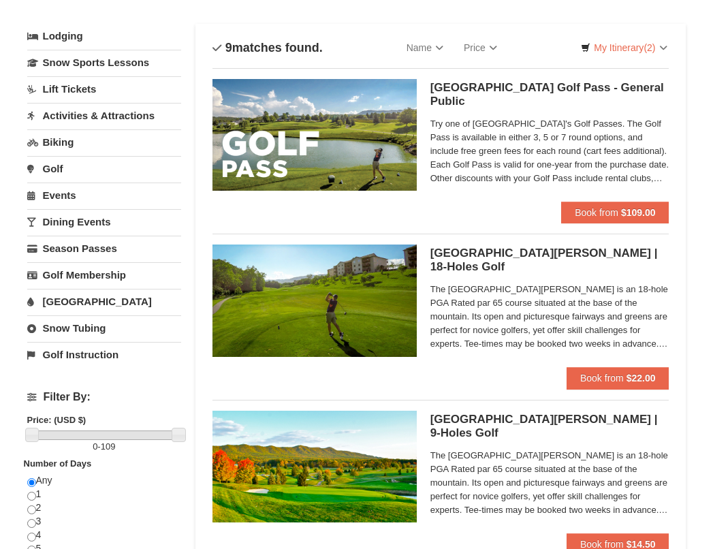
click at [71, 221] on link "Dining Events" at bounding box center [104, 221] width 154 height 25
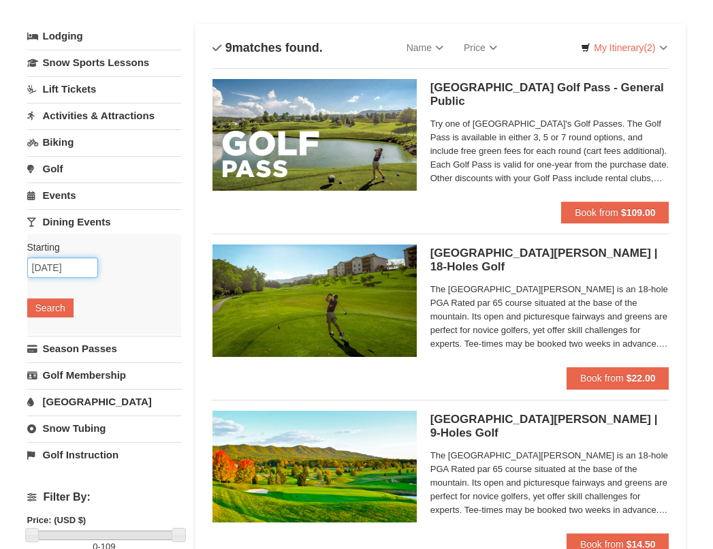
click at [74, 270] on input "[DATE]" at bounding box center [62, 267] width 71 height 20
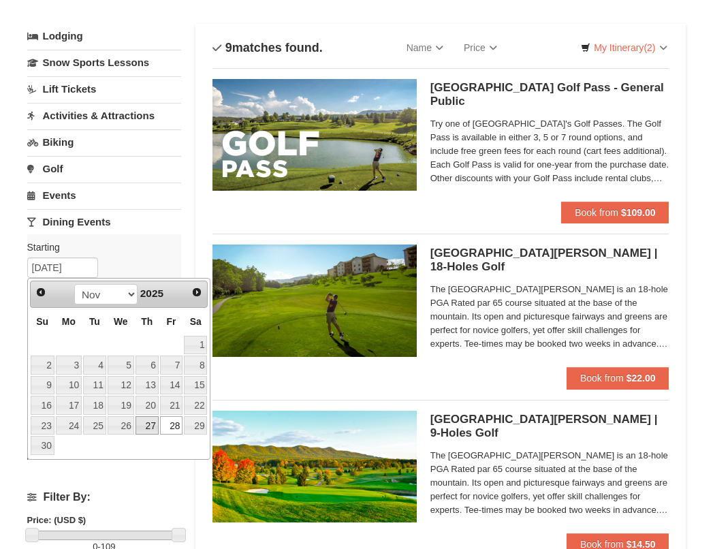
click at [142, 424] on link "27" at bounding box center [146, 425] width 23 height 19
type input "11/27/2025"
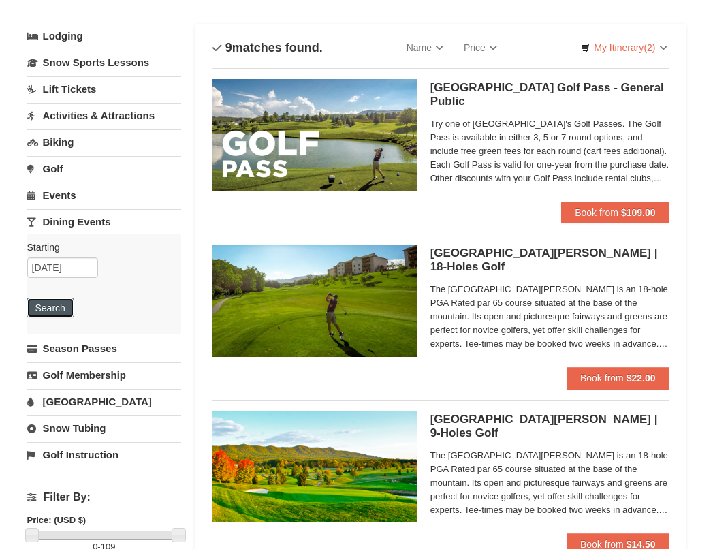
click at [48, 306] on button "Search" at bounding box center [50, 307] width 46 height 19
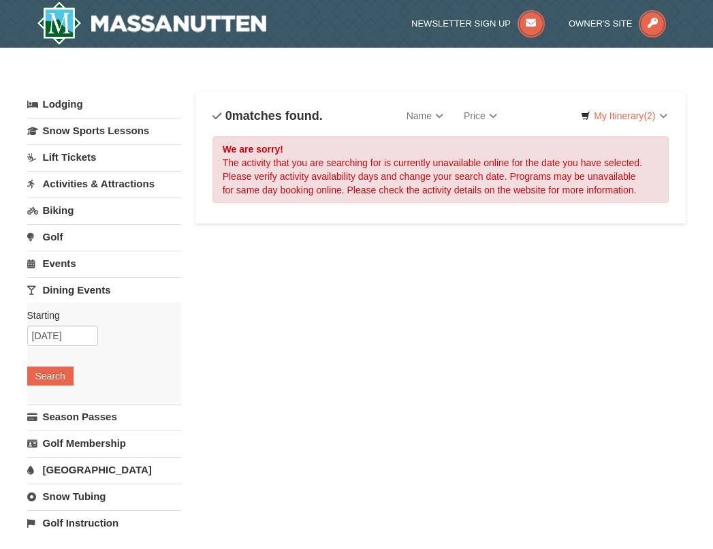
click at [45, 157] on link "Lift Tickets" at bounding box center [104, 156] width 154 height 25
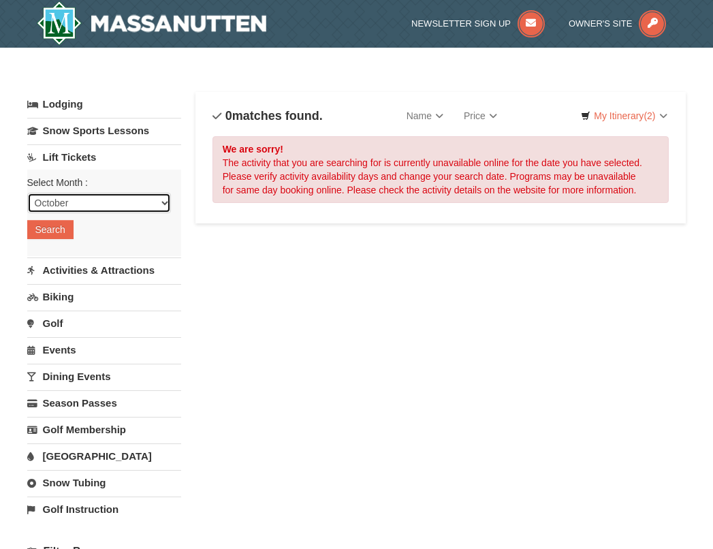
select select "11"
click at [41, 240] on div "Select Month : Please format dates MM/DD/YYYY October November December January…" at bounding box center [104, 212] width 154 height 86
drag, startPoint x: 41, startPoint y: 240, endPoint x: 49, endPoint y: 234, distance: 10.2
click at [49, 234] on button "Search" at bounding box center [50, 229] width 46 height 19
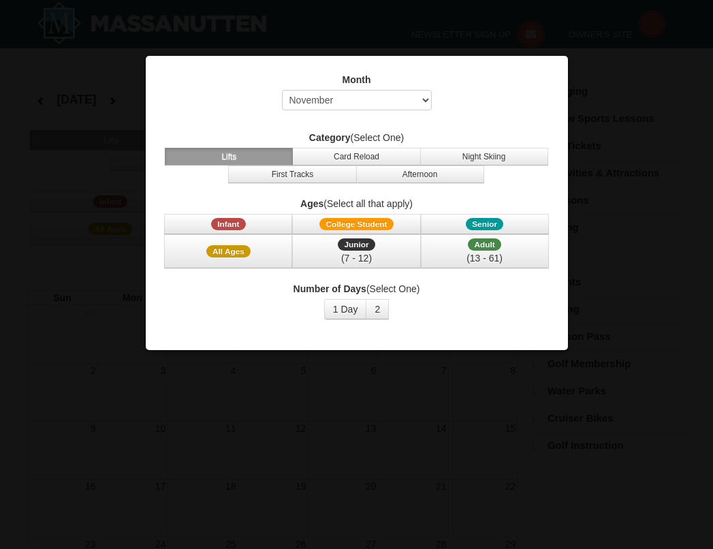
select select "11"
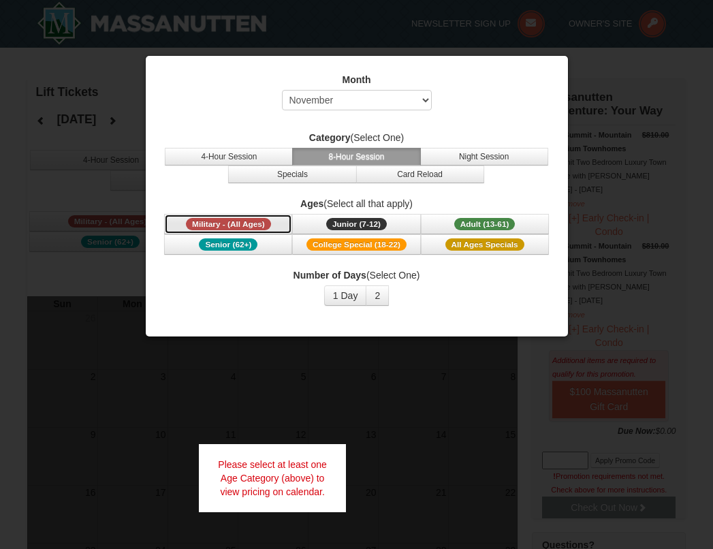
click at [224, 223] on span "Military - (All Ages)" at bounding box center [228, 224] width 85 height 12
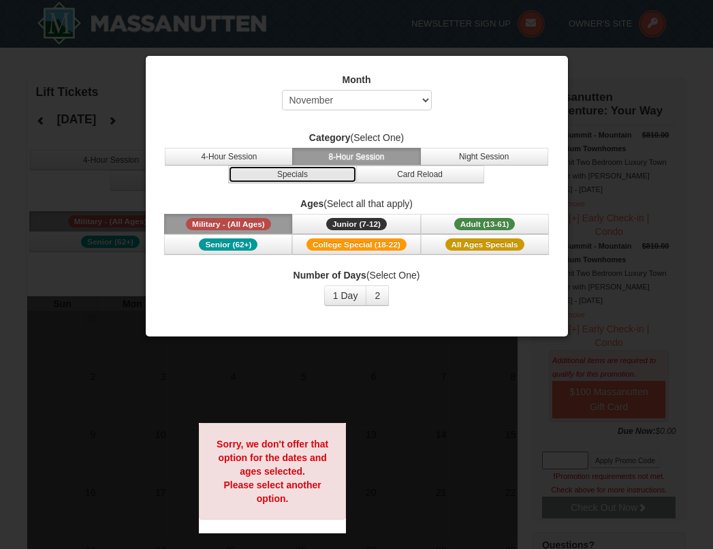
click at [286, 176] on button "Specials" at bounding box center [292, 174] width 128 height 18
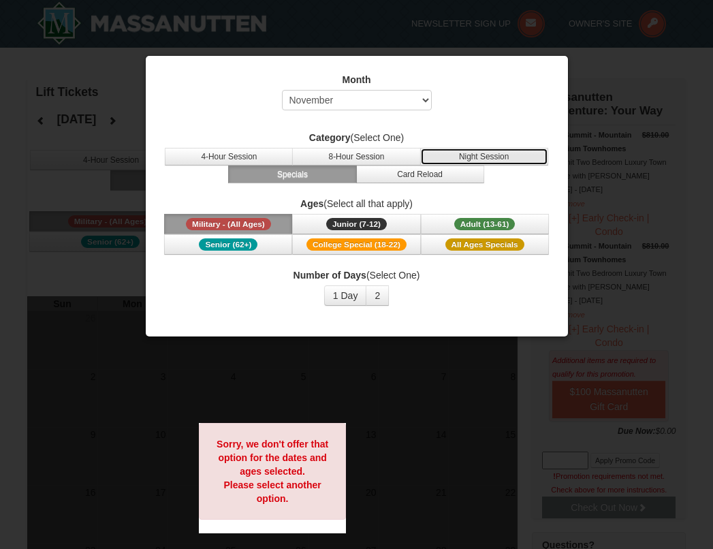
click at [472, 162] on button "Night Session" at bounding box center [484, 157] width 128 height 18
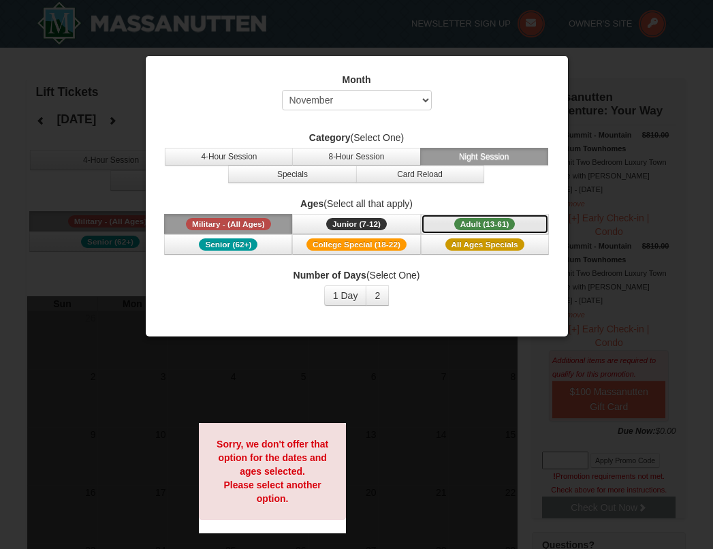
click at [442, 227] on button "Adult (13-61) (13 - 61)" at bounding box center [485, 224] width 128 height 20
click at [425, 229] on button "Adult (13-61) (13 - 61)" at bounding box center [485, 224] width 128 height 20
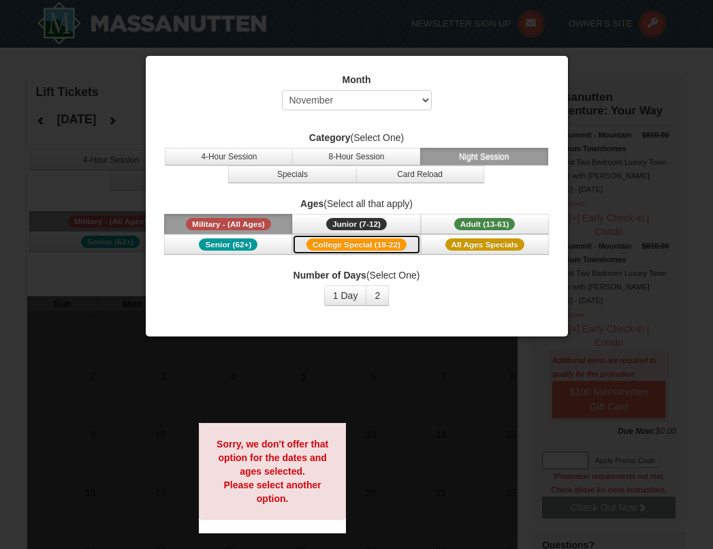
click at [350, 242] on span "College Special (18-22)" at bounding box center [356, 244] width 100 height 12
click at [267, 229] on span "Military - (All Ages)" at bounding box center [228, 224] width 85 height 12
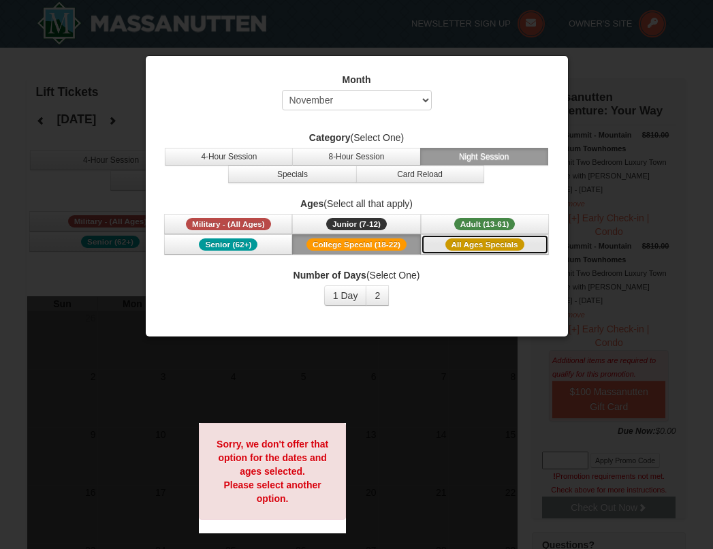
click at [450, 251] on button "All Ages Specials" at bounding box center [485, 244] width 128 height 20
